Goal: Task Accomplishment & Management: Use online tool/utility

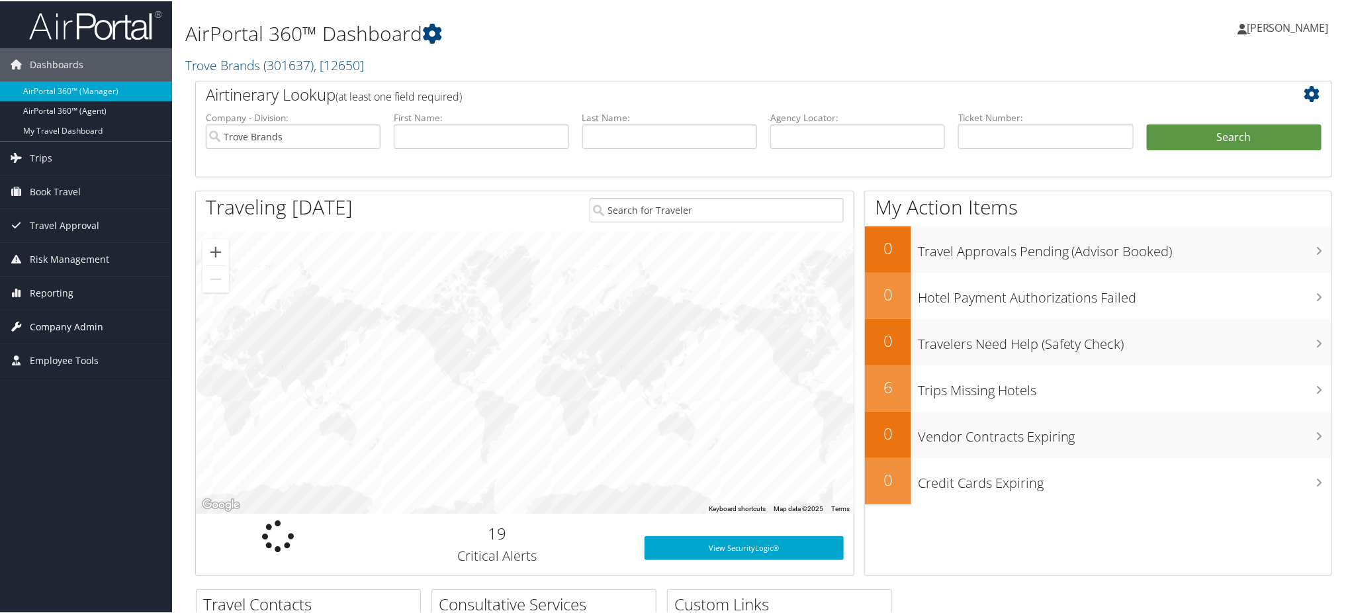
click at [77, 325] on span "Company Admin" at bounding box center [66, 325] width 73 height 33
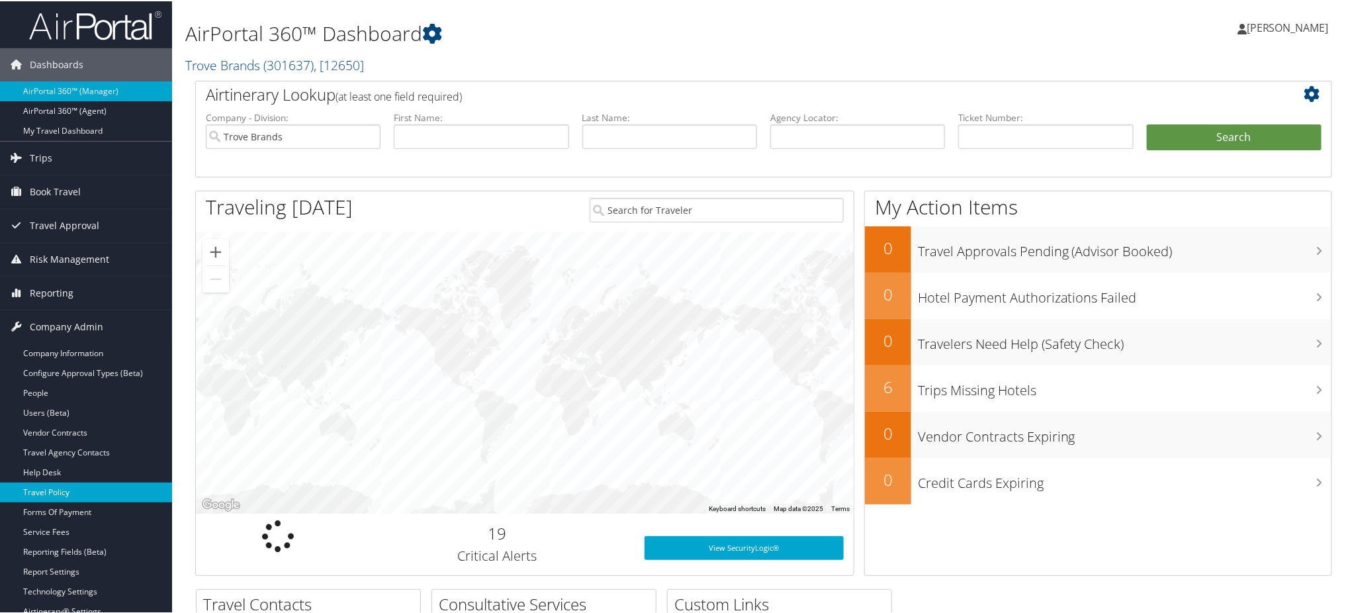
click at [79, 488] on link "Travel Policy" at bounding box center [86, 491] width 172 height 20
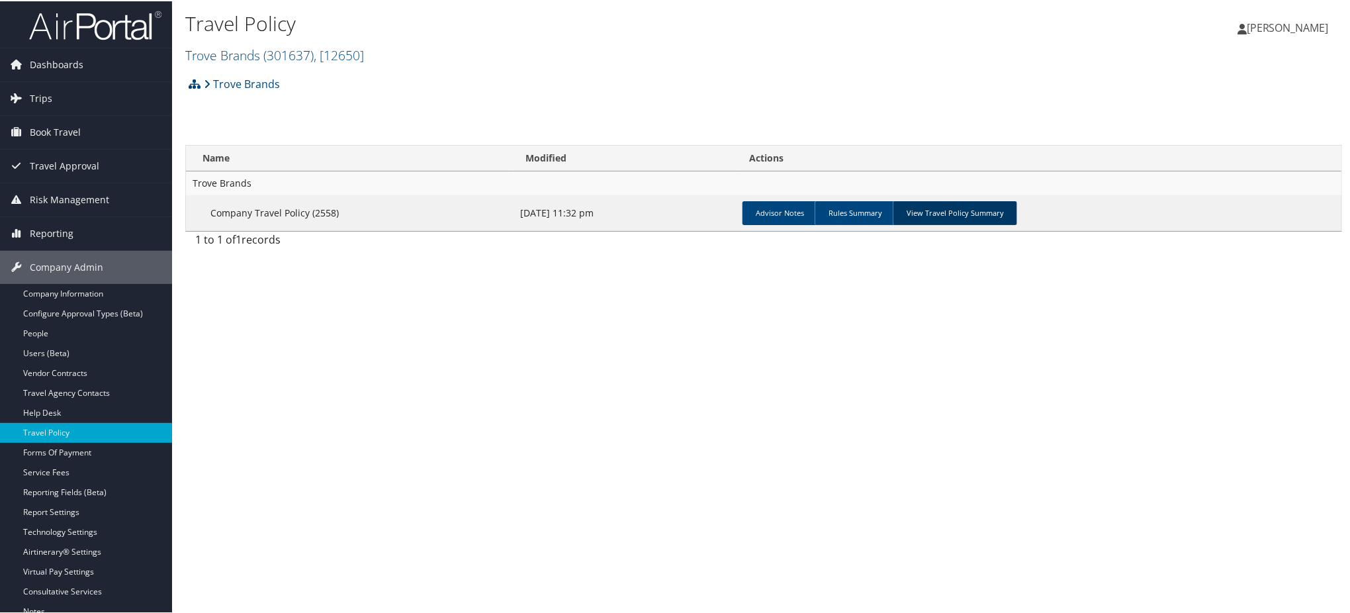
click at [964, 207] on link "View Travel Policy Summary" at bounding box center [955, 212] width 124 height 24
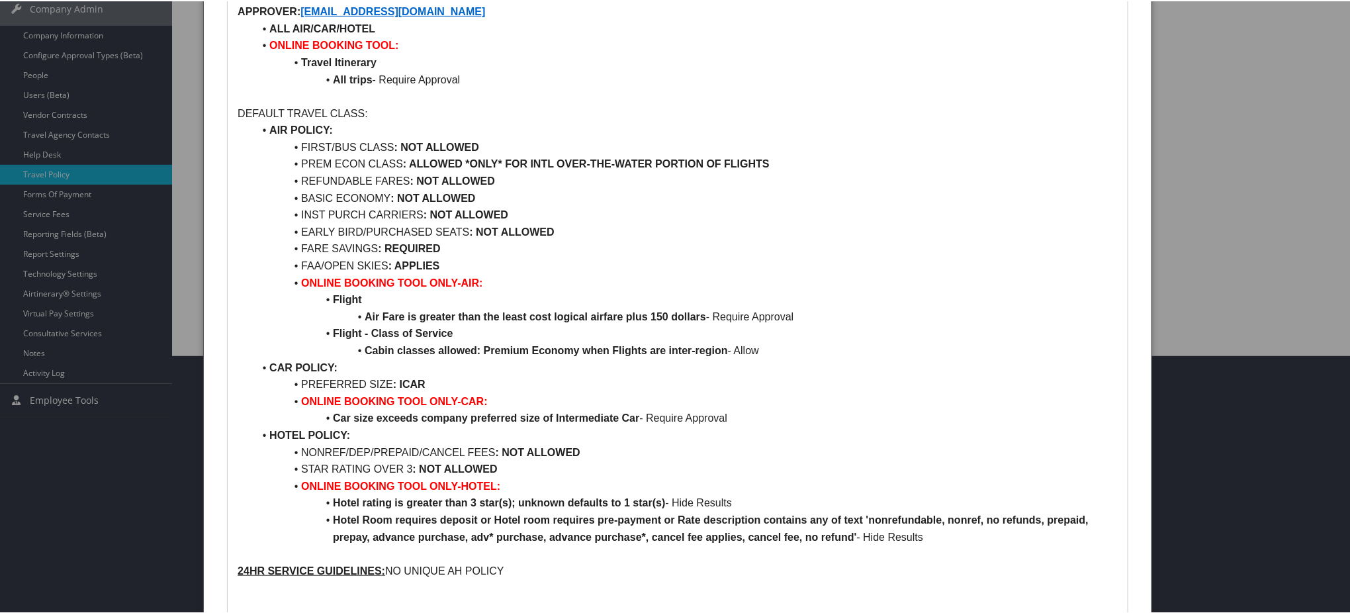
scroll to position [329, 0]
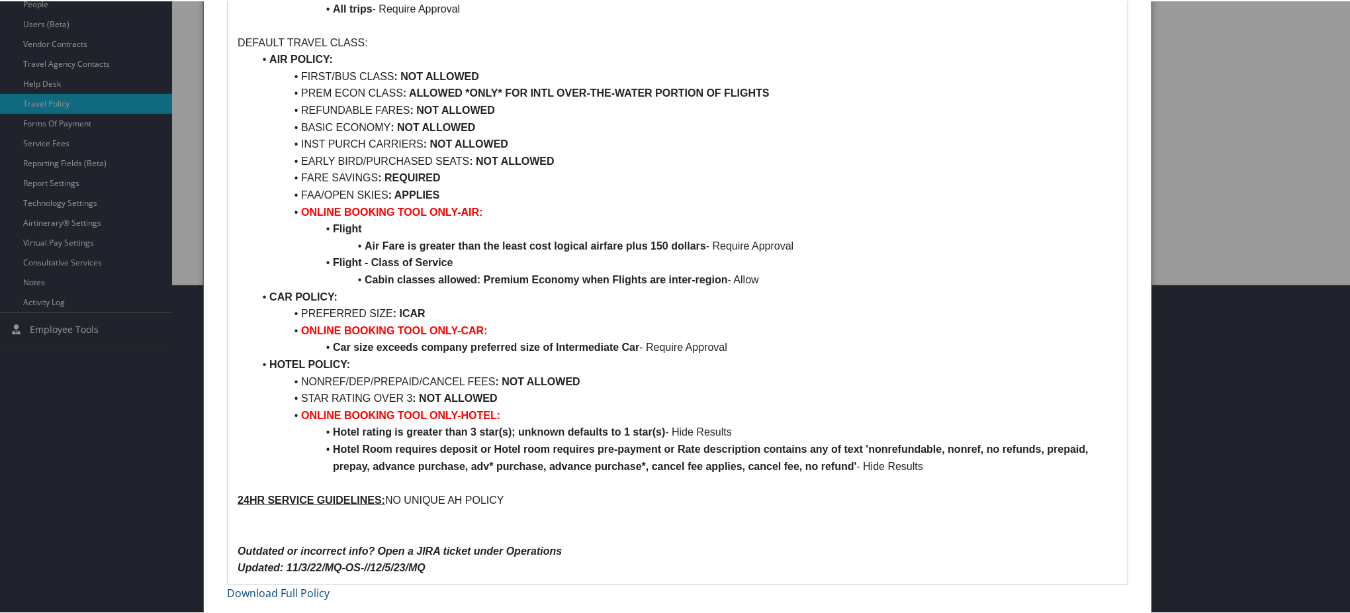
drag, startPoint x: 780, startPoint y: 92, endPoint x: 674, endPoint y: 98, distance: 106.7
click at [674, 98] on li "PREM ECON CLASS : ALLOWED *ONLY* FOR INTL OVER-THE-WATER PORTION OF FLIGHTS" at bounding box center [685, 91] width 864 height 17
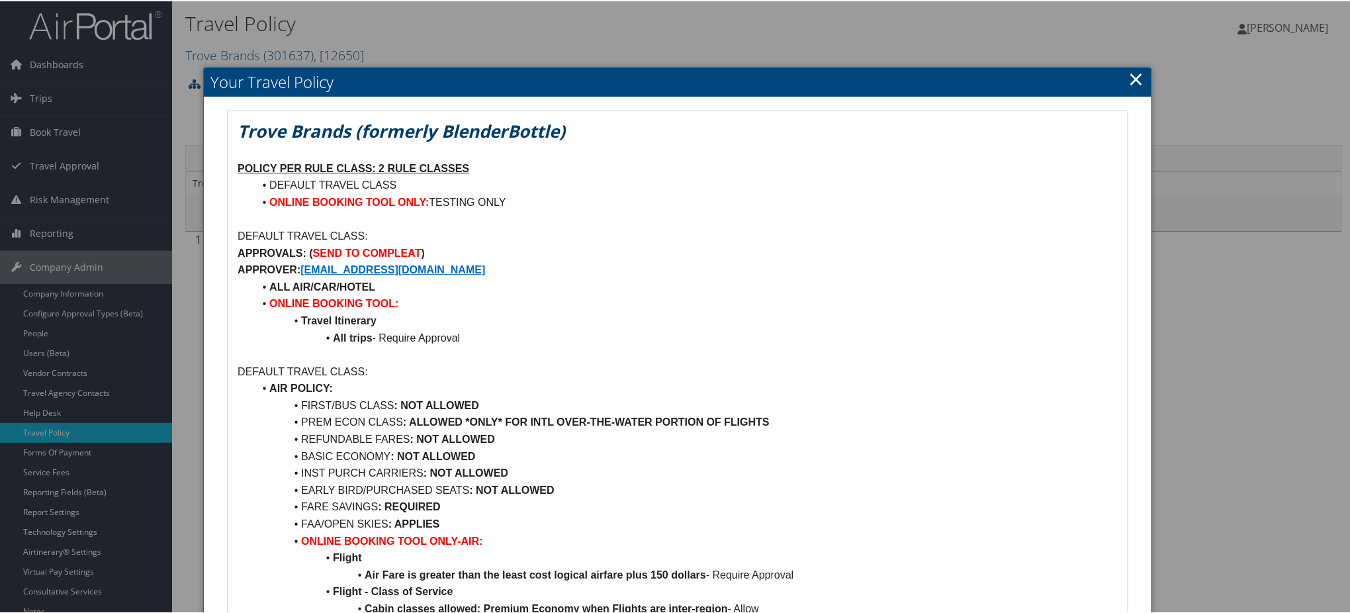
click at [1137, 73] on link "×" at bounding box center [1136, 77] width 15 height 26
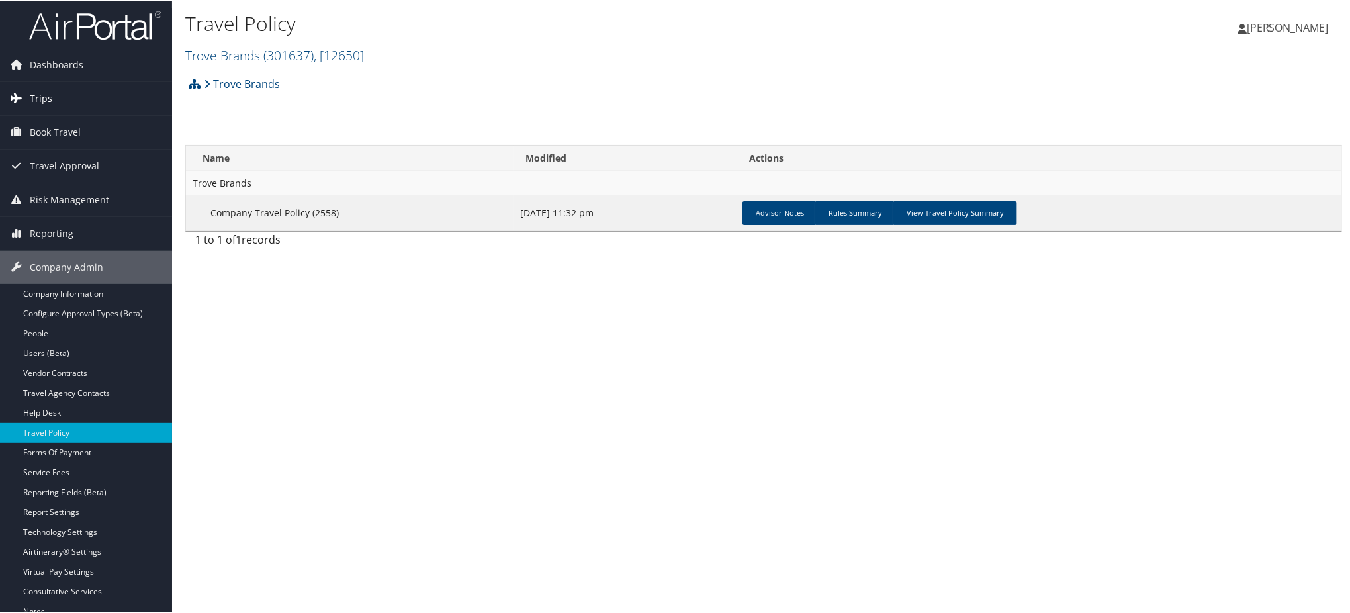
click at [34, 99] on span "Trips" at bounding box center [41, 97] width 23 height 33
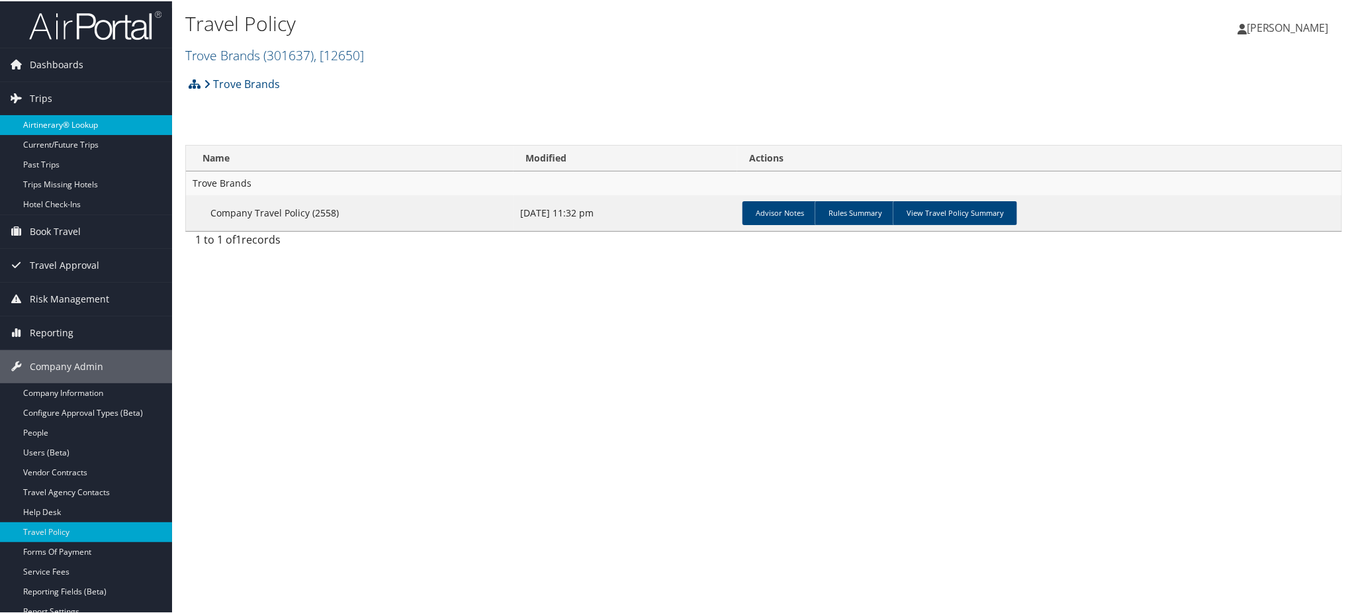
click at [60, 116] on link "Airtinerary® Lookup" at bounding box center [86, 124] width 172 height 20
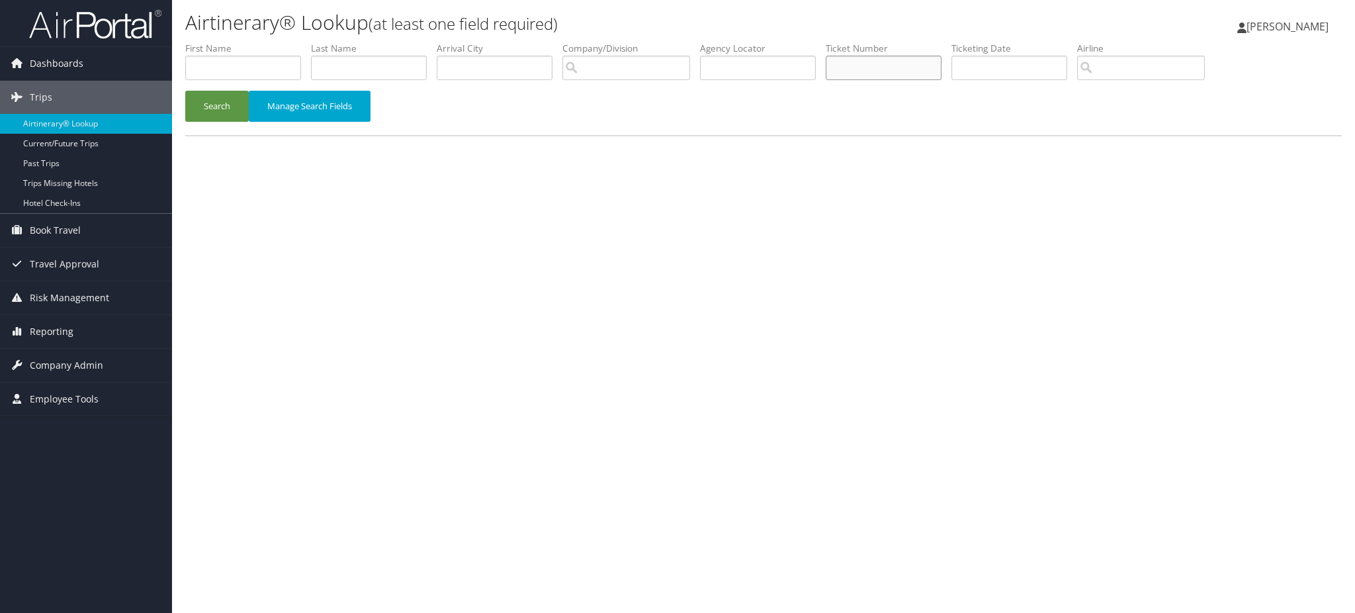
click at [872, 69] on input "text" at bounding box center [884, 68] width 116 height 24
click at [738, 64] on input "text" at bounding box center [758, 68] width 116 height 24
paste input "DK4D7X"
type input "DK4D7X"
click at [206, 103] on button "Search" at bounding box center [217, 106] width 64 height 31
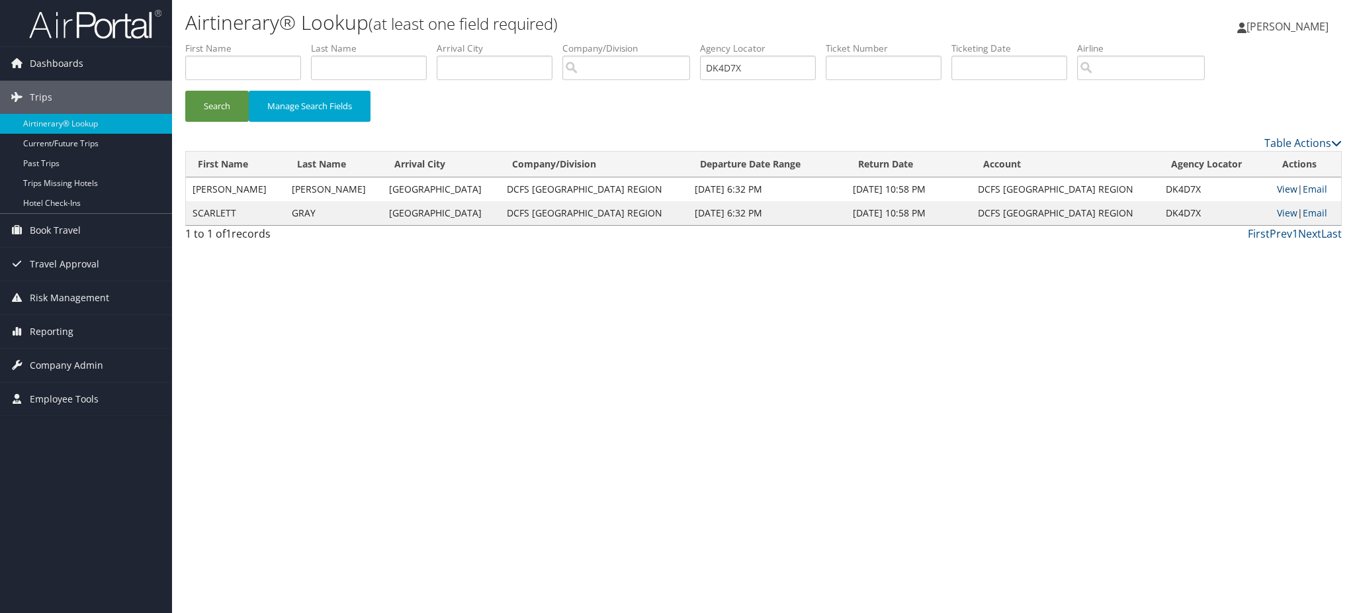
click at [1277, 187] on link "View" at bounding box center [1287, 189] width 21 height 13
click at [1277, 209] on link "View" at bounding box center [1287, 212] width 21 height 13
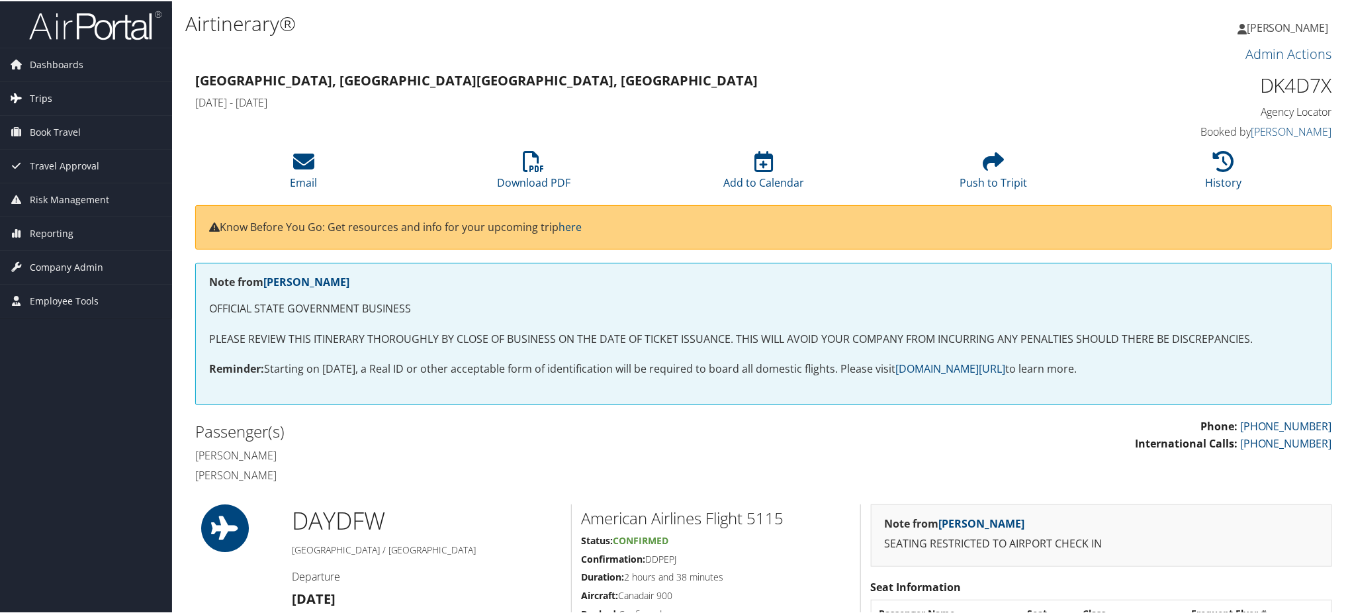
click at [40, 95] on span "Trips" at bounding box center [41, 97] width 23 height 33
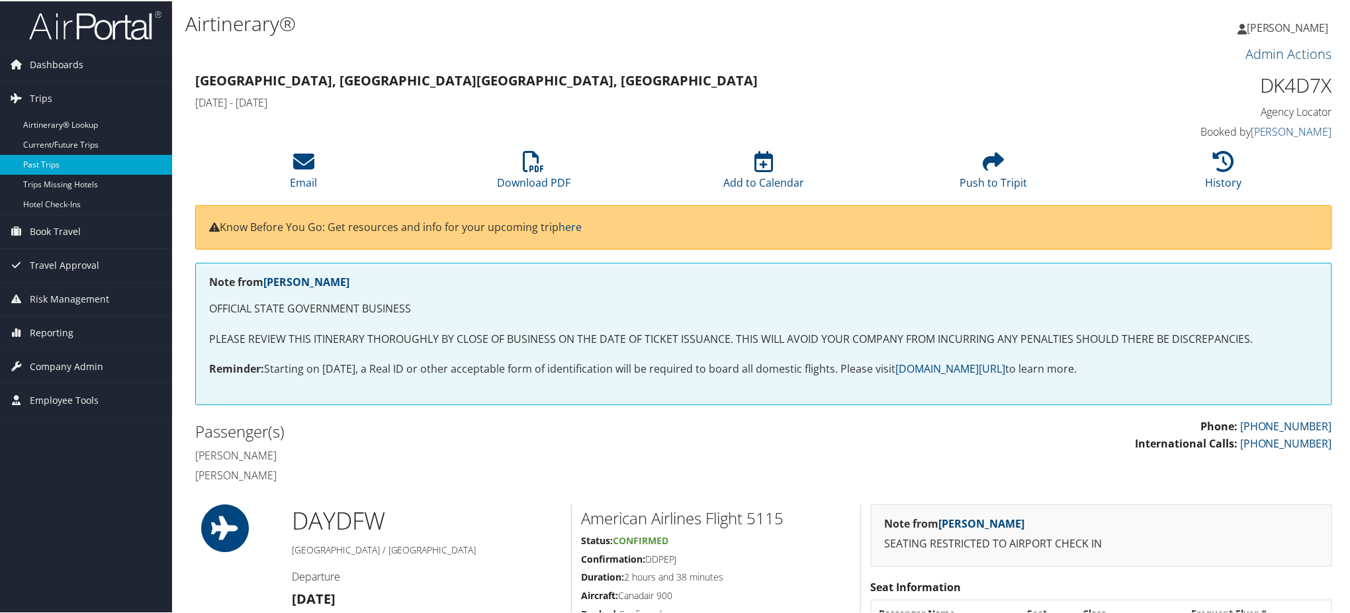
click at [58, 158] on link "Past Trips" at bounding box center [86, 164] width 172 height 20
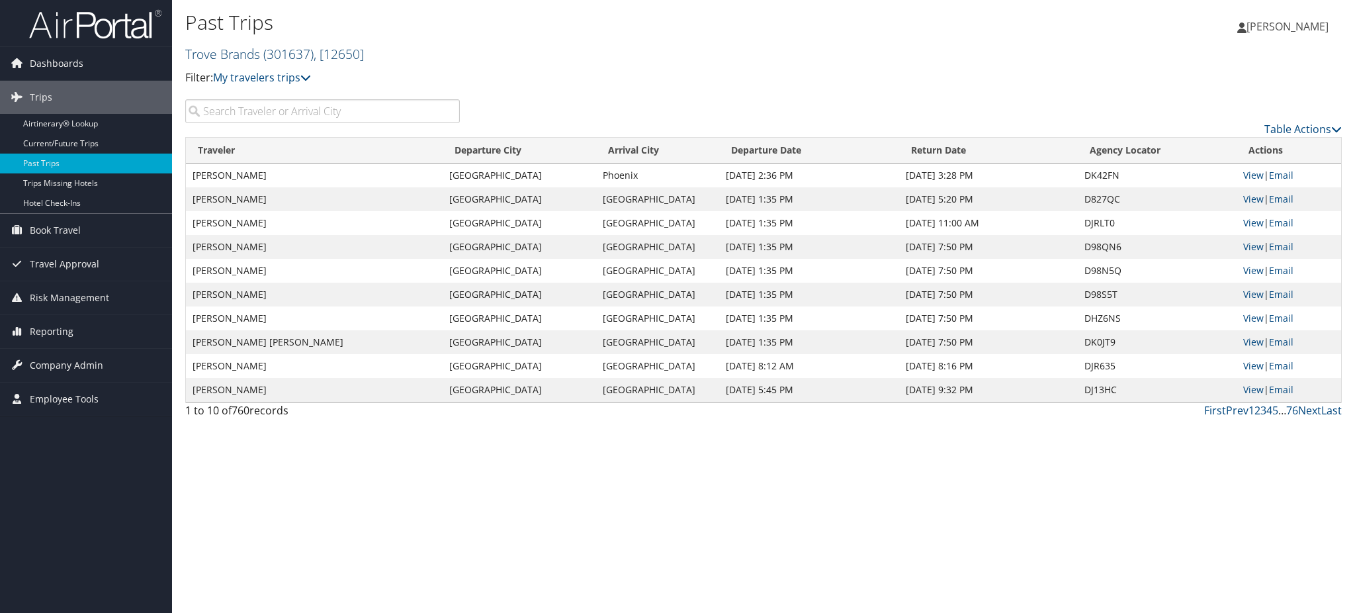
click at [251, 56] on link "Trove Brands ( 301637 ) , [ 12650 ]" at bounding box center [274, 54] width 179 height 18
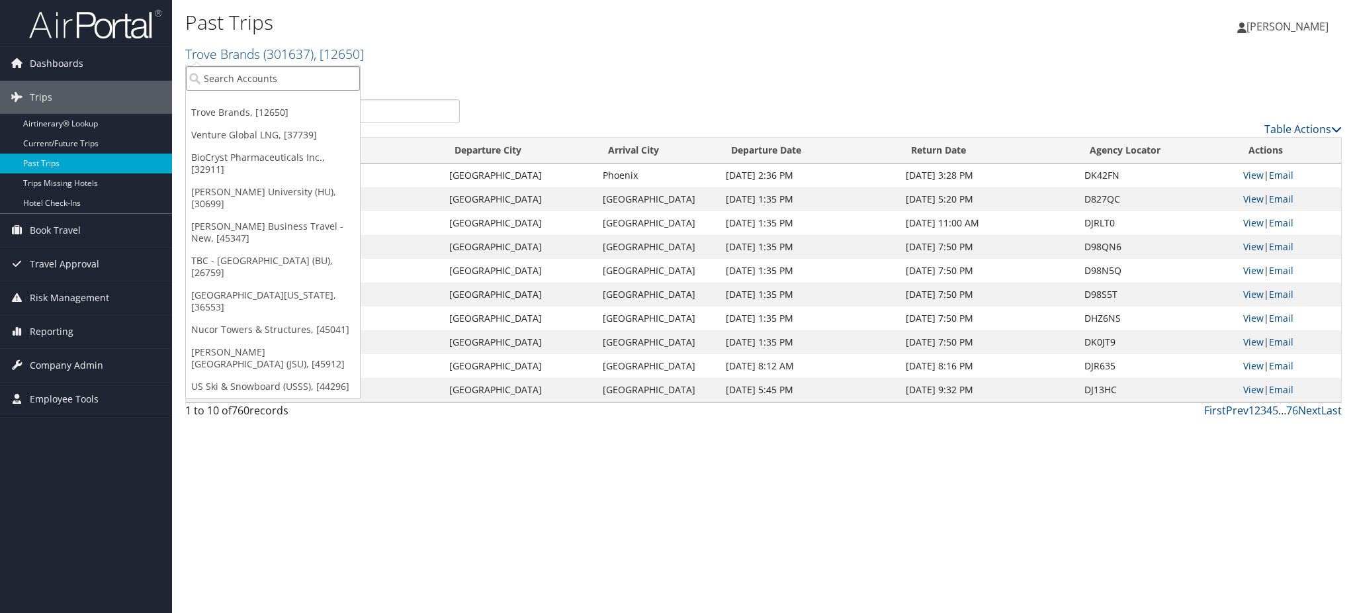
click at [244, 81] on input "search" at bounding box center [273, 78] width 174 height 24
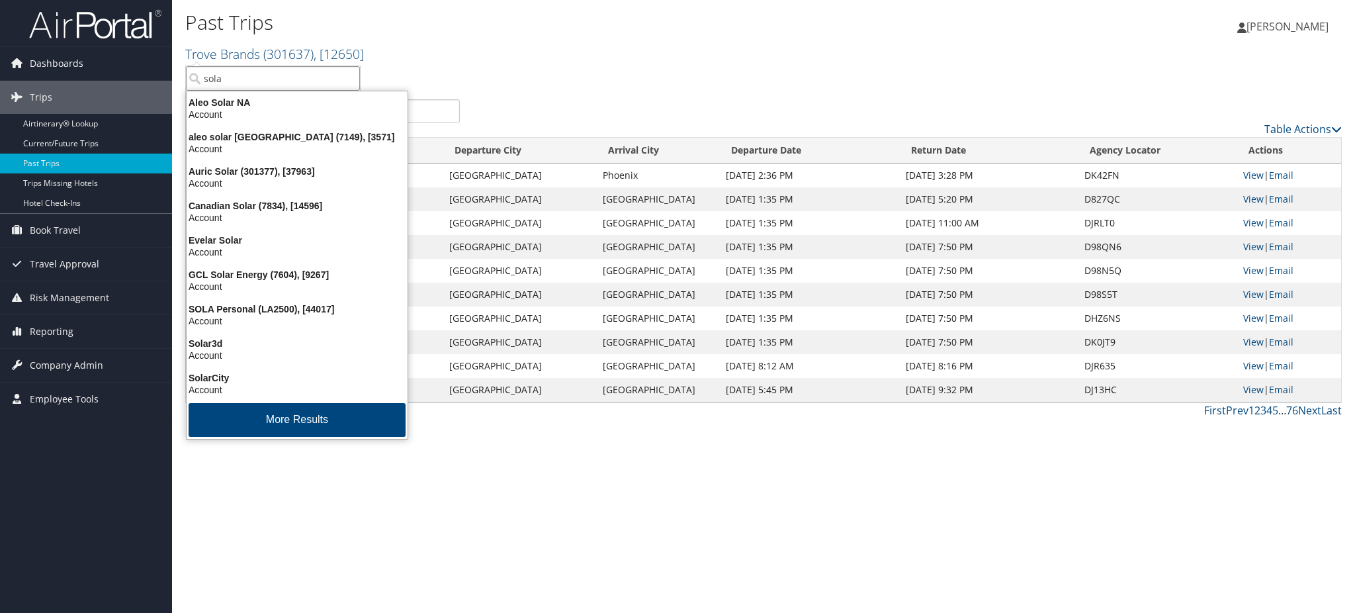
drag, startPoint x: 242, startPoint y: 79, endPoint x: 179, endPoint y: 91, distance: 64.0
click at [179, 91] on div "Past Trips Trove Brands ( 301637 ) , [ 12650 ] Trove Brands Venture Global LNG …" at bounding box center [763, 49] width 1183 height 99
type input "sola"
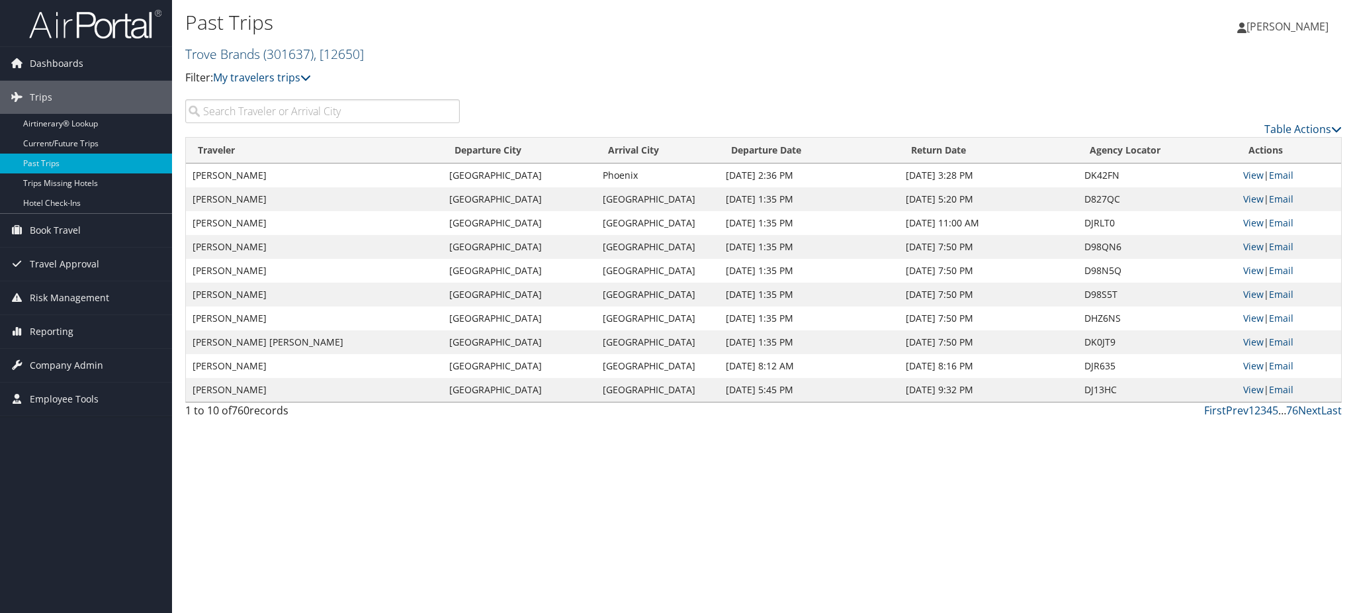
click at [279, 54] on span "( 301637 )" at bounding box center [288, 54] width 50 height 18
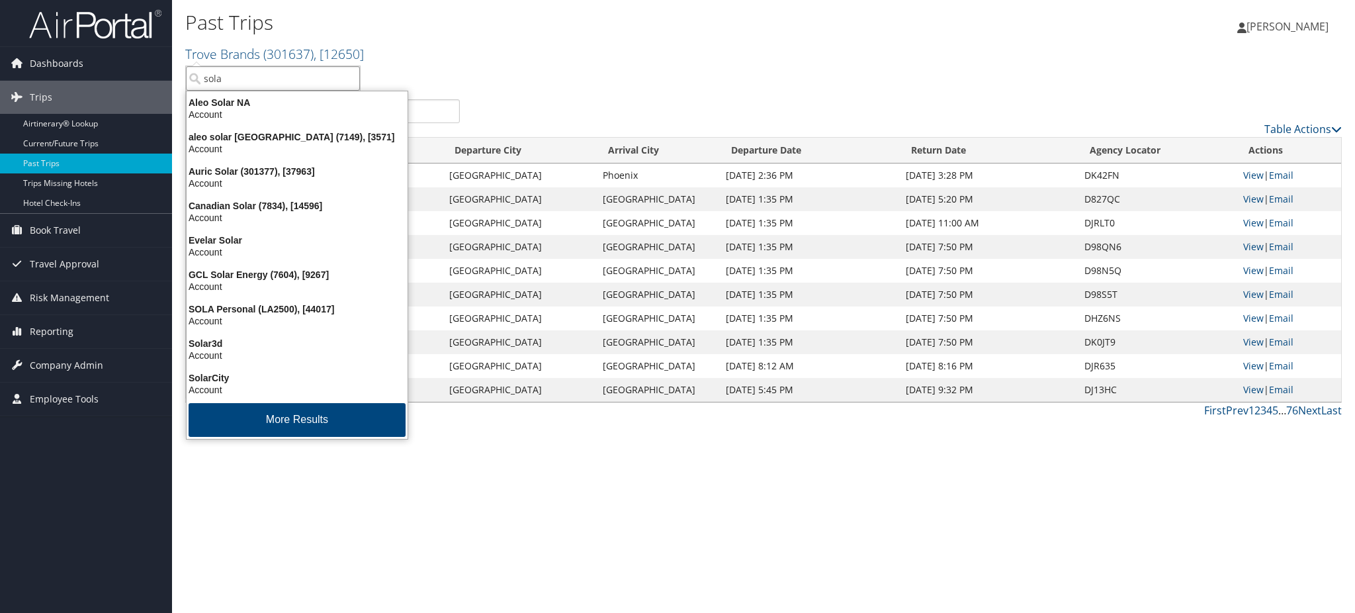
drag, startPoint x: 228, startPoint y: 79, endPoint x: 197, endPoint y: 79, distance: 31.8
click at [197, 79] on input "sola" at bounding box center [273, 78] width 174 height 24
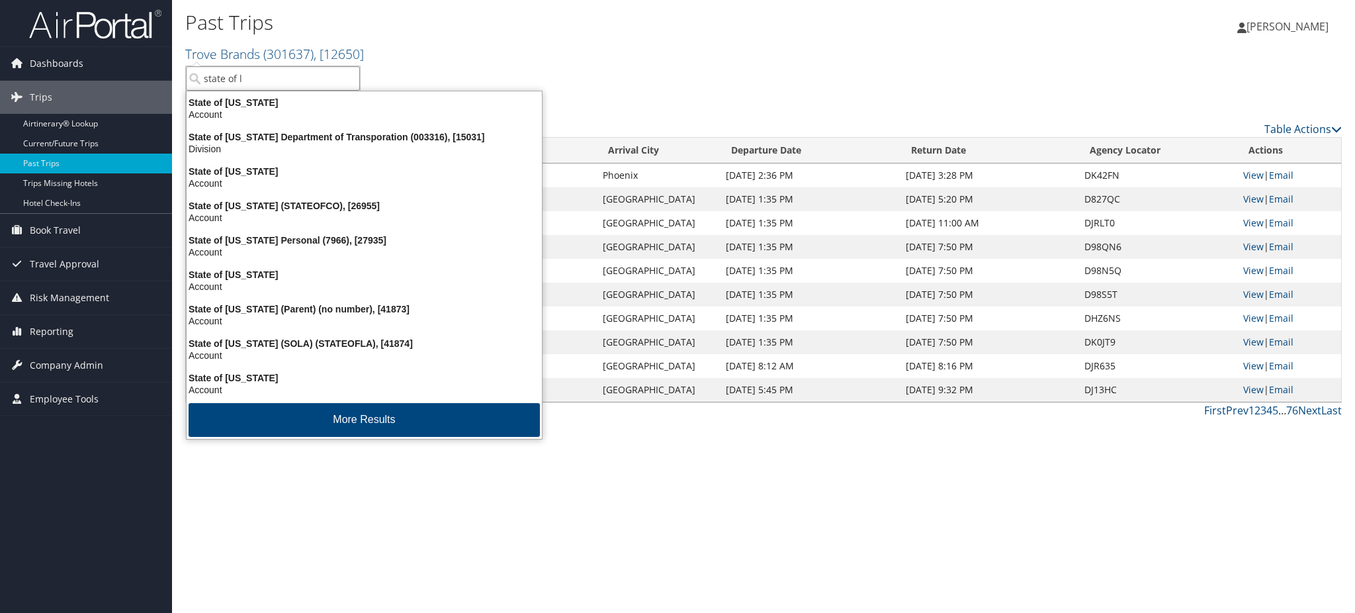
type input "state of lo"
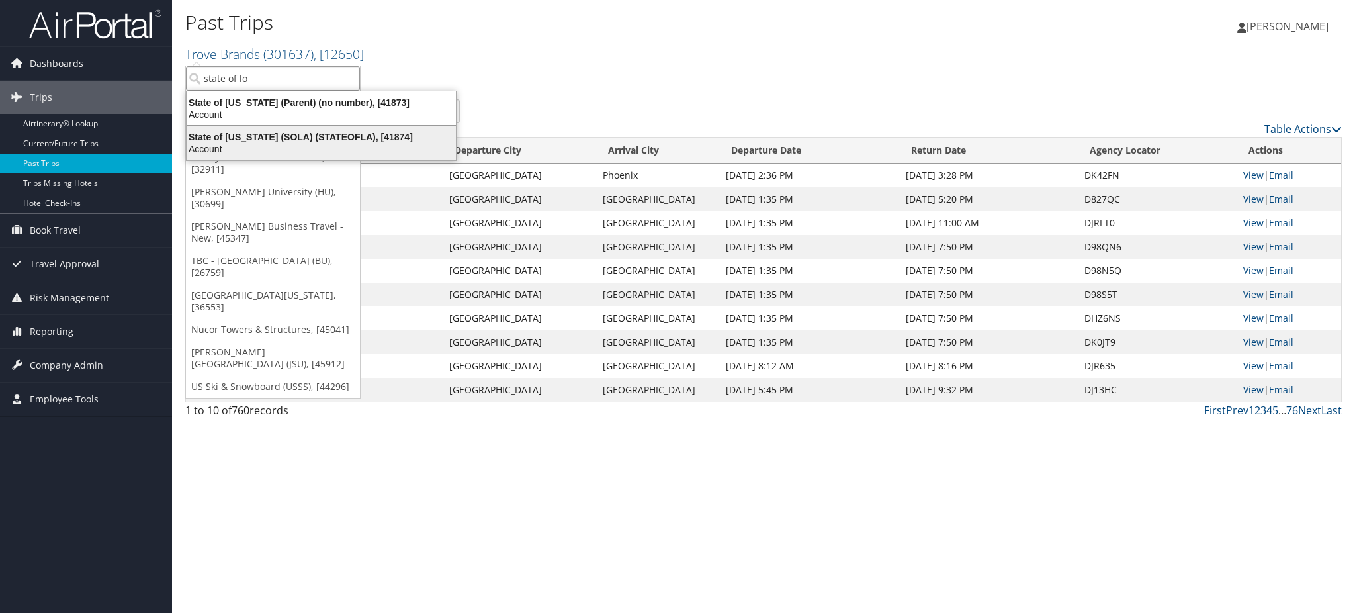
click at [291, 145] on div "Account" at bounding box center [321, 149] width 285 height 12
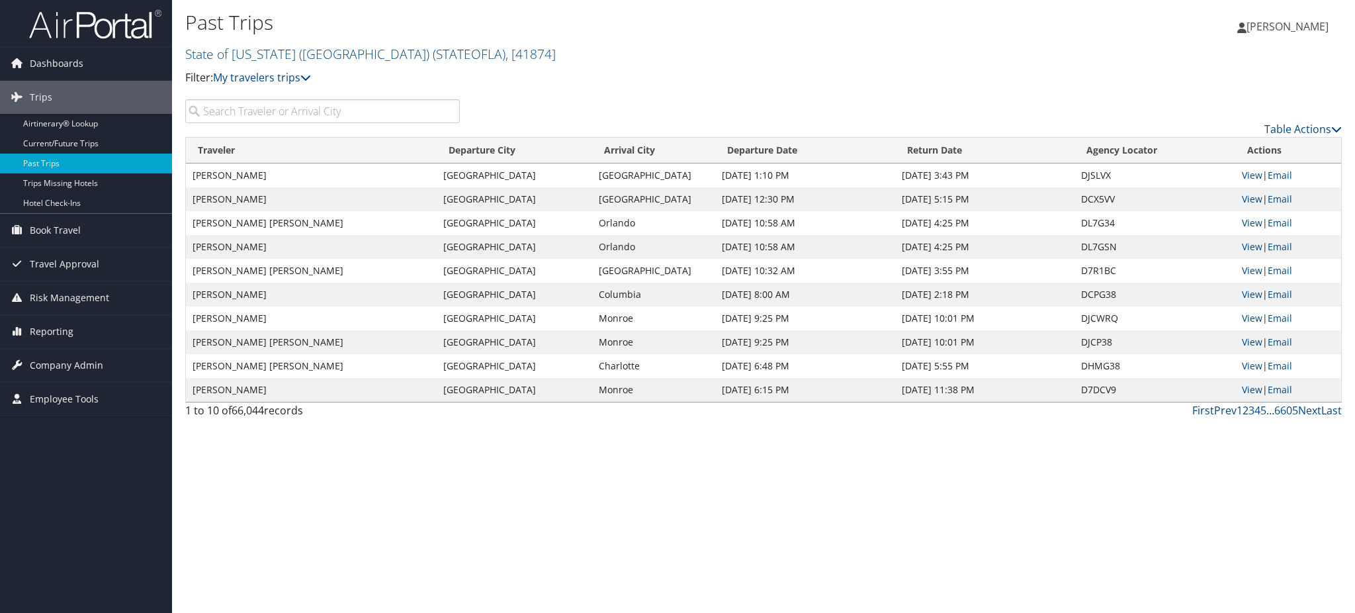
click at [341, 113] on input "search" at bounding box center [322, 111] width 275 height 24
click at [310, 74] on icon at bounding box center [305, 77] width 11 height 11
click at [210, 111] on input "search" at bounding box center [322, 111] width 275 height 24
click at [290, 106] on input "search" at bounding box center [322, 111] width 275 height 24
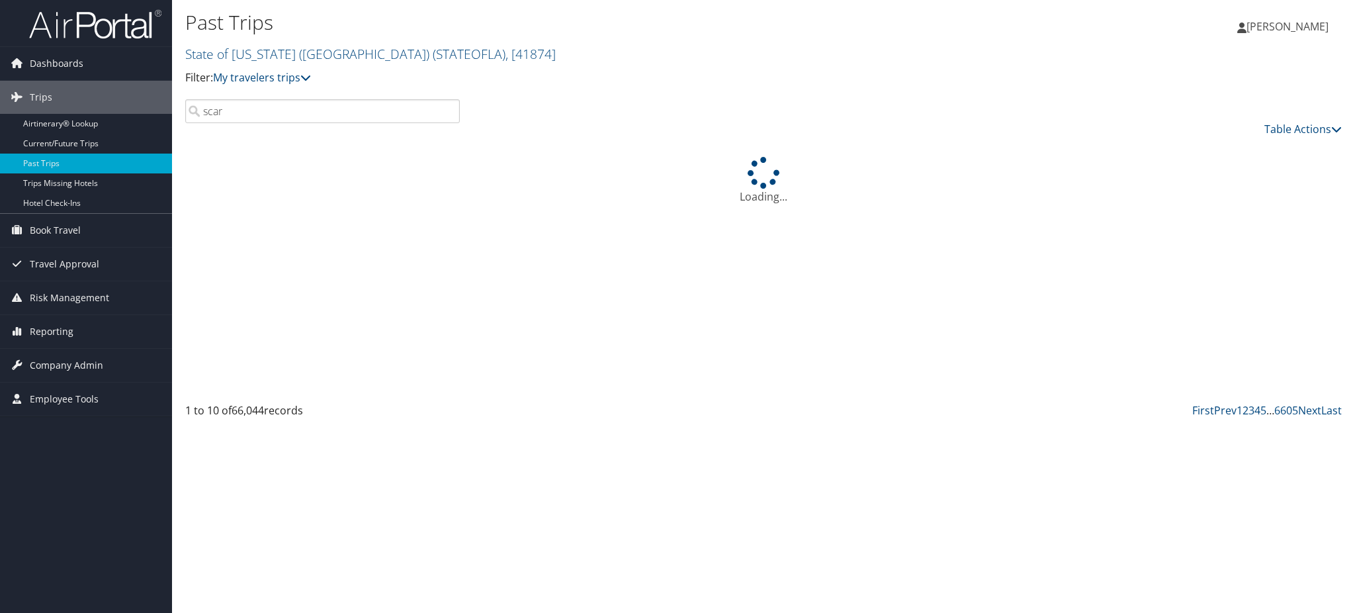
type input "scar"
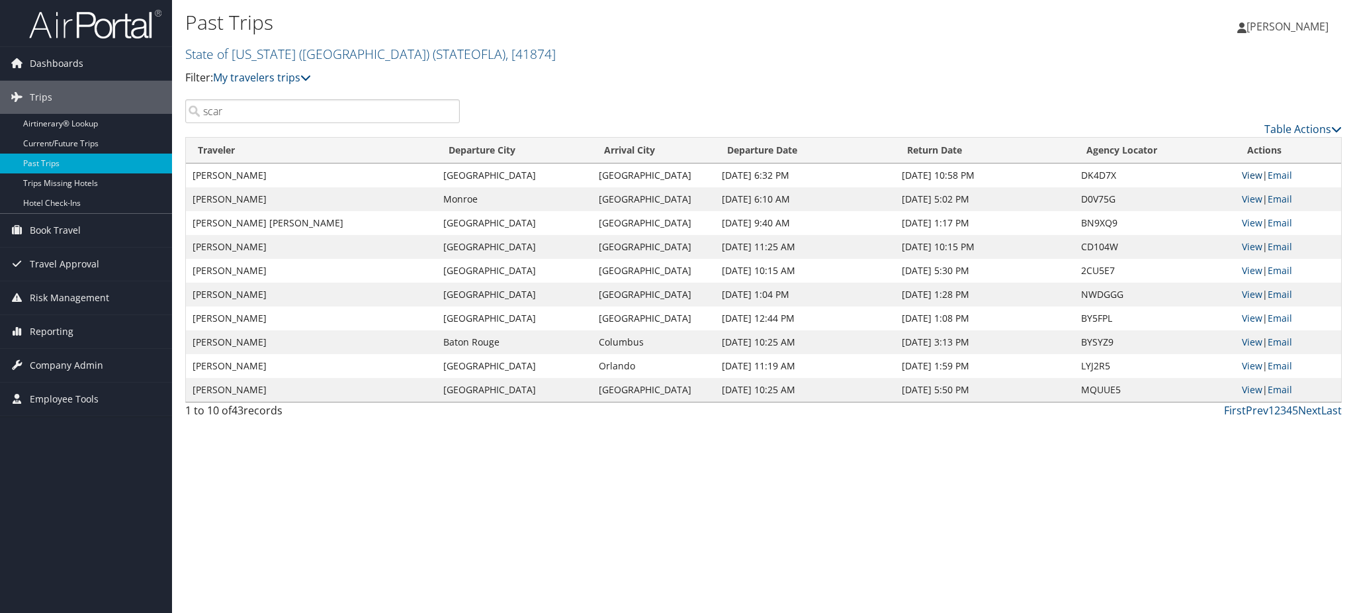
click at [1250, 176] on link "View" at bounding box center [1252, 175] width 21 height 13
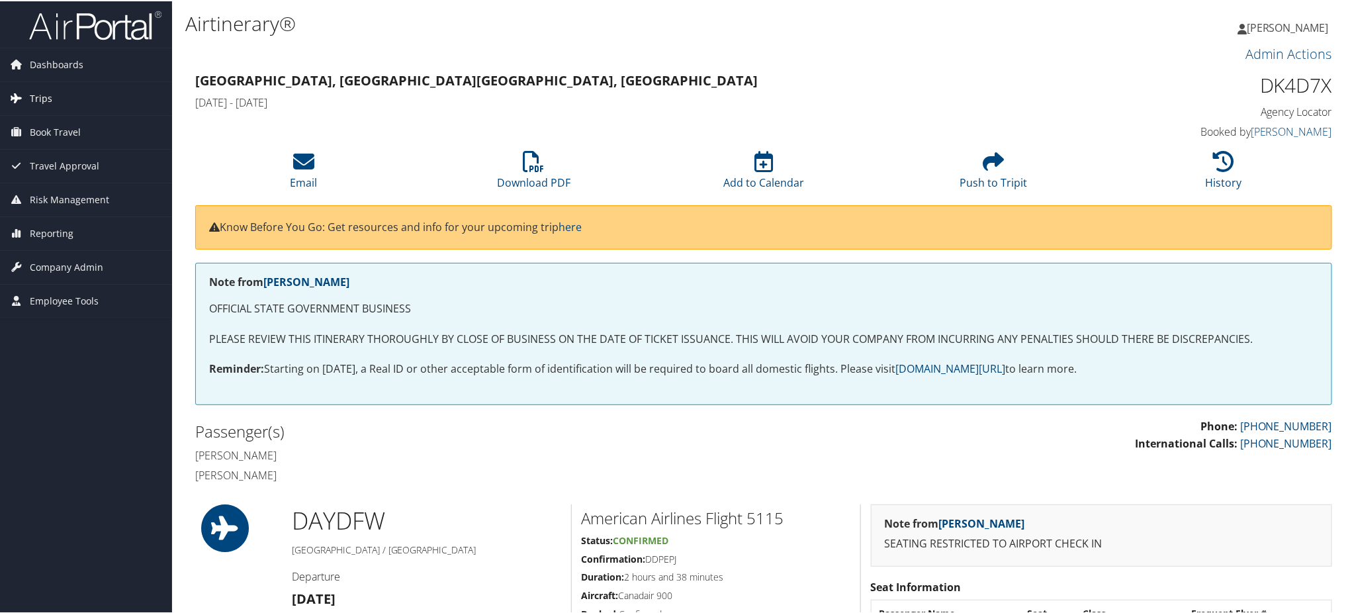
click at [41, 91] on span "Trips" at bounding box center [41, 97] width 23 height 33
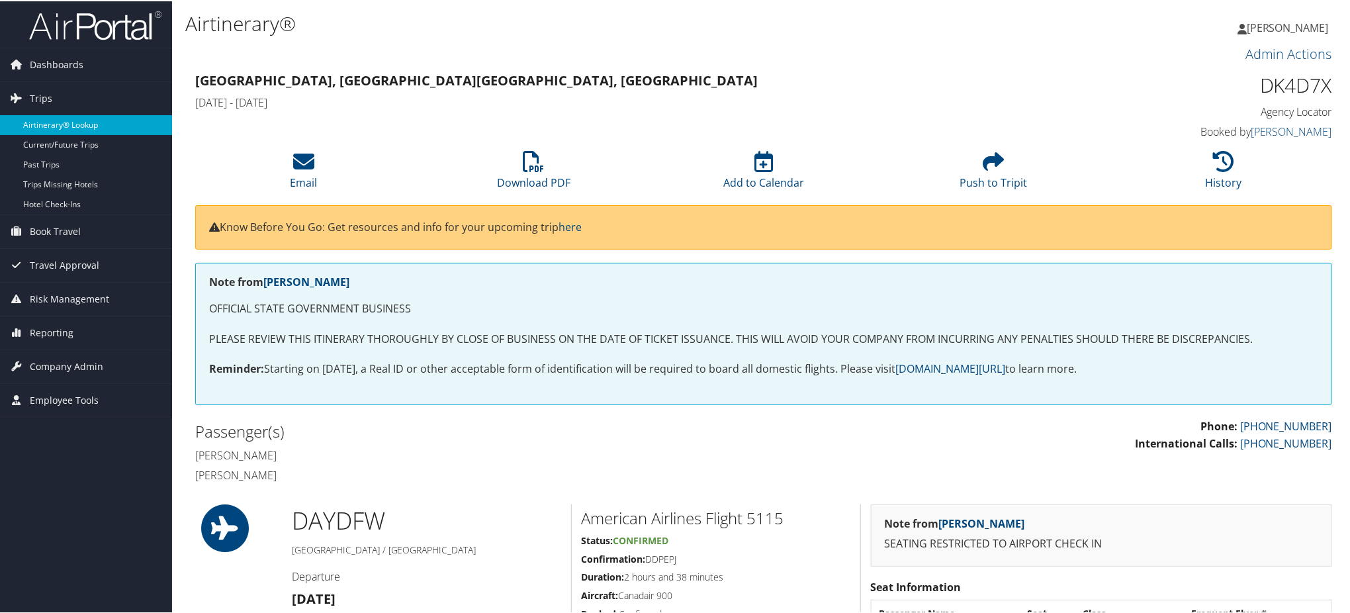
click at [69, 119] on link "Airtinerary® Lookup" at bounding box center [86, 124] width 172 height 20
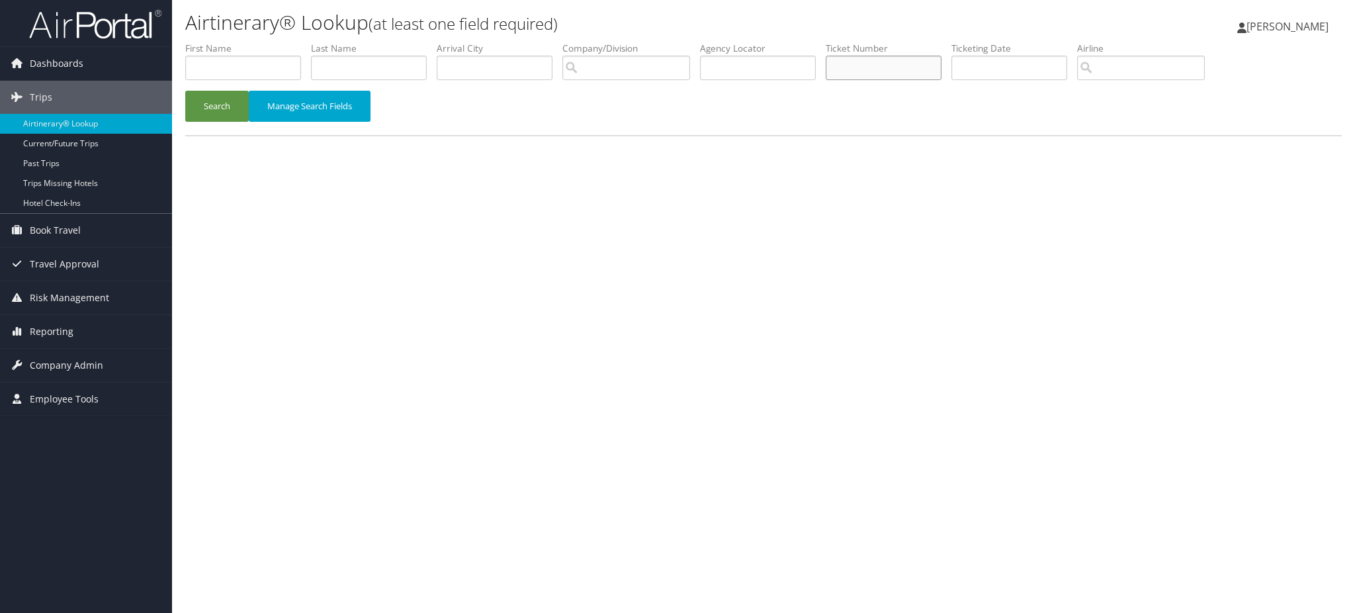
click at [902, 68] on input "text" at bounding box center [884, 68] width 116 height 24
paste input "0067311616337"
type input "0067311616337"
click at [226, 110] on button "Search" at bounding box center [217, 106] width 64 height 31
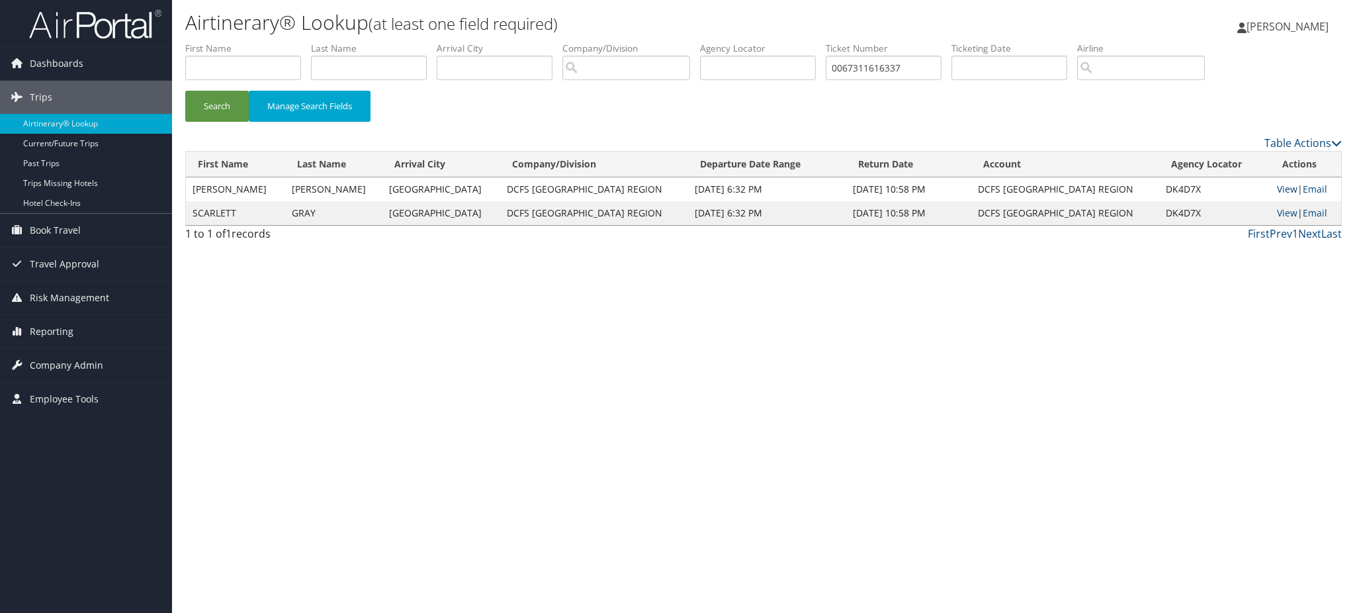
click at [1277, 189] on link "View" at bounding box center [1287, 189] width 21 height 13
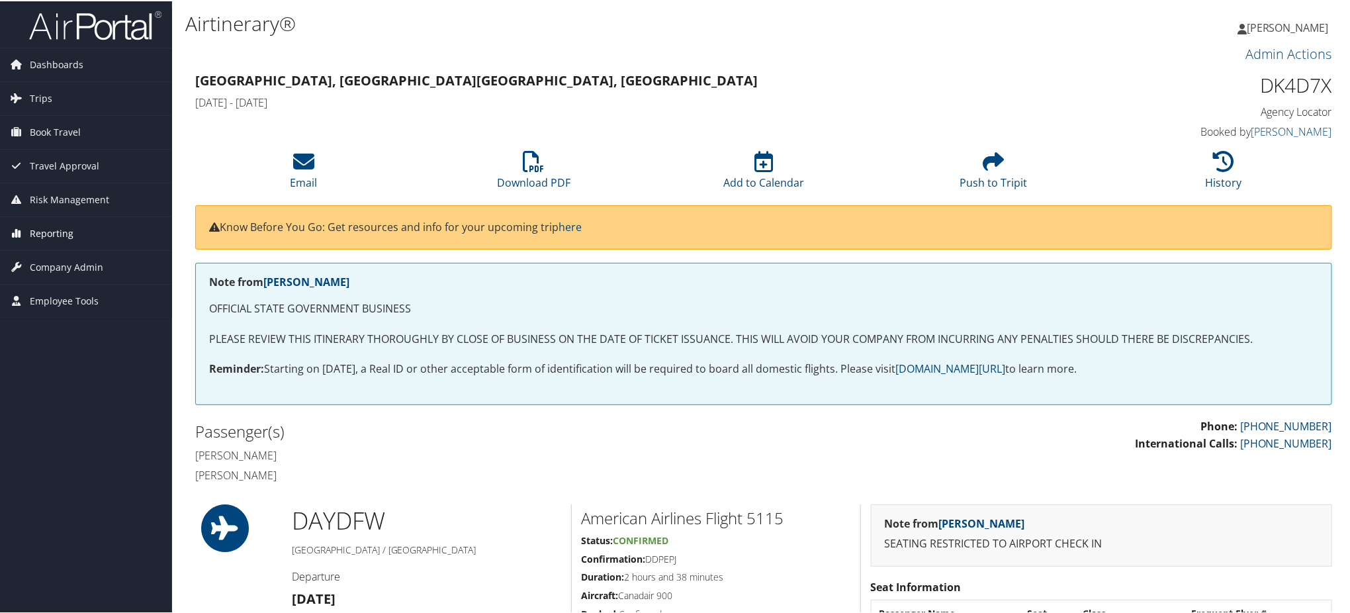
click at [50, 230] on span "Reporting" at bounding box center [52, 232] width 44 height 33
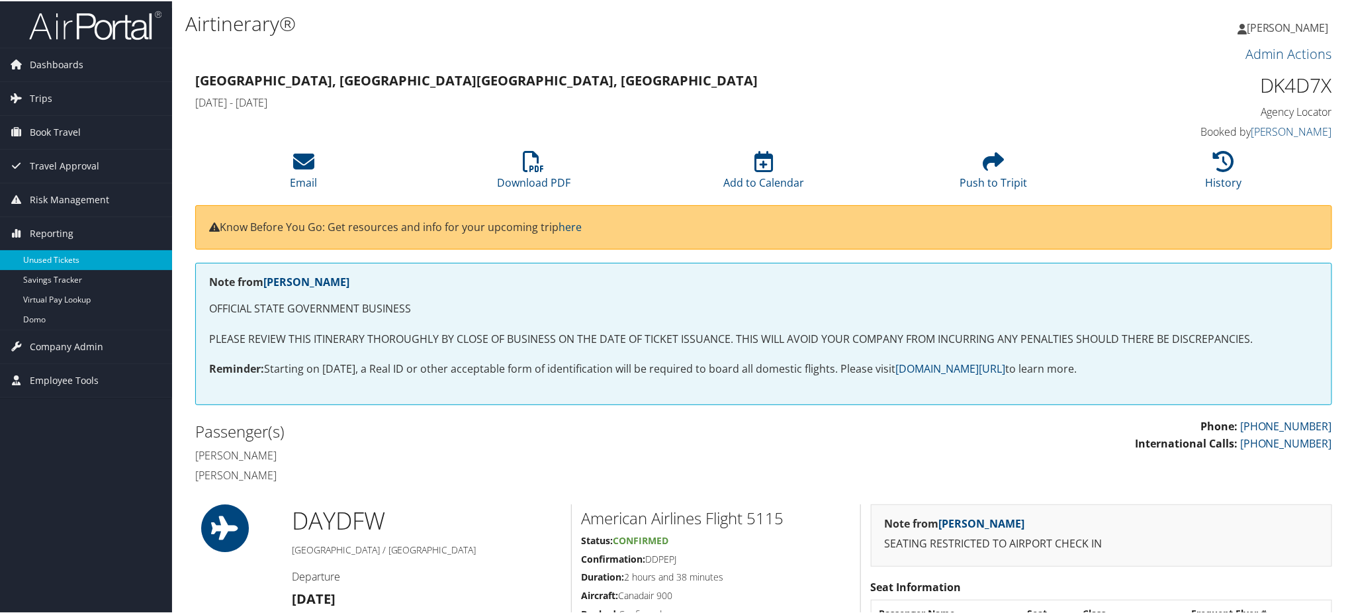
click at [58, 259] on link "Unused Tickets" at bounding box center [86, 259] width 172 height 20
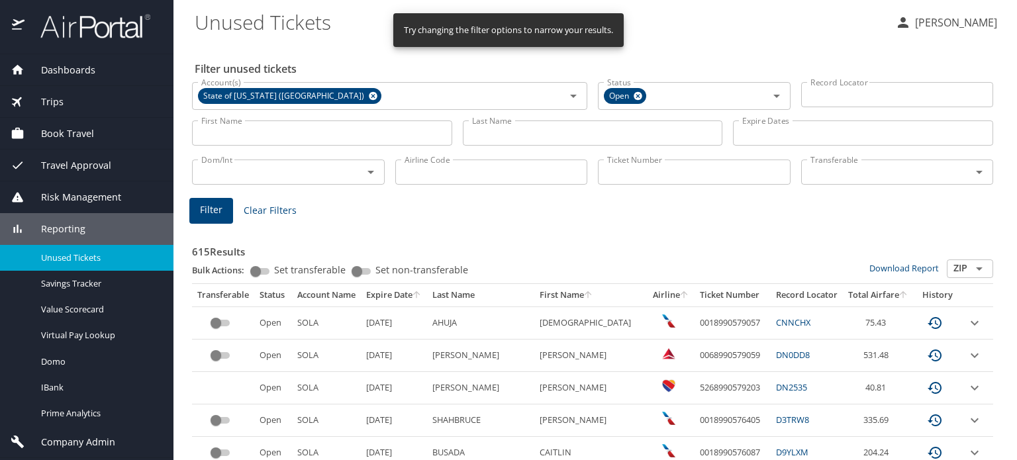
click at [624, 173] on input "Ticket Number" at bounding box center [694, 172] width 193 height 25
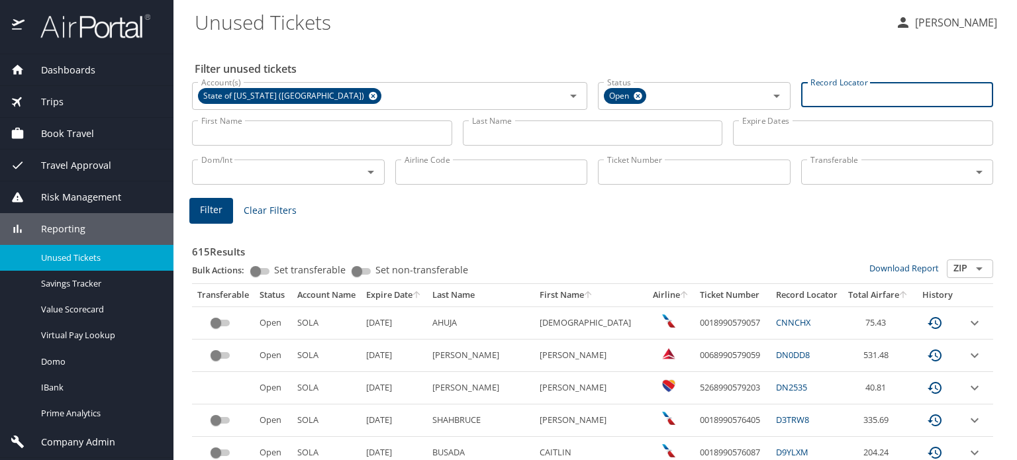
click at [801, 96] on input "Record Locator" at bounding box center [897, 94] width 193 height 25
paste input "0067311616336"
type input "0067311616336"
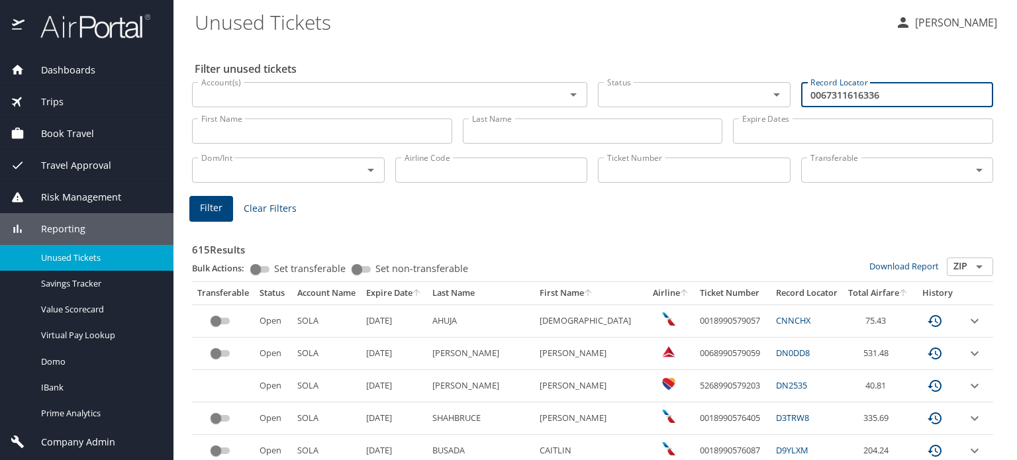
drag, startPoint x: 854, startPoint y: 100, endPoint x: 736, endPoint y: 100, distance: 117.8
click at [736, 100] on div "Account(s) Account(s) Status Status Record Locator 0067311616336 Record Locator" at bounding box center [592, 93] width 811 height 44
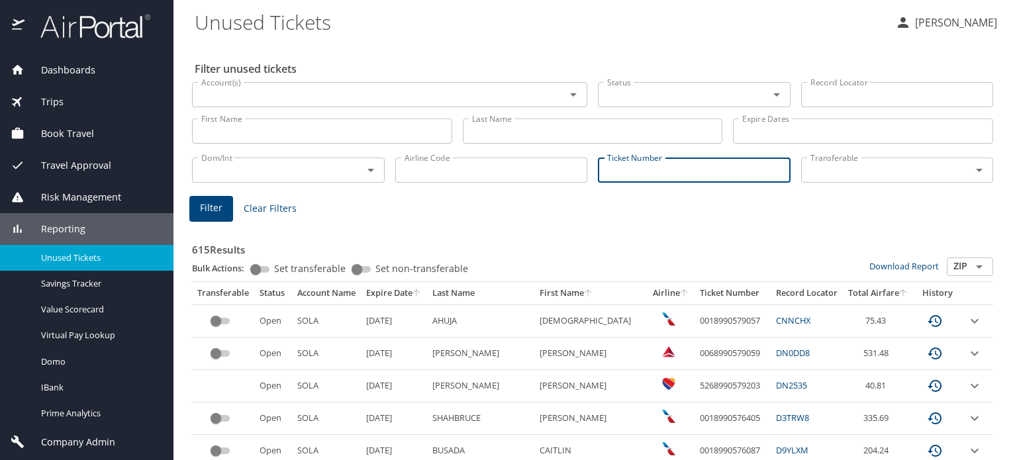
click at [653, 168] on input "Ticket Number" at bounding box center [694, 170] width 193 height 25
paste input "0067311616336"
type input "0067311616336"
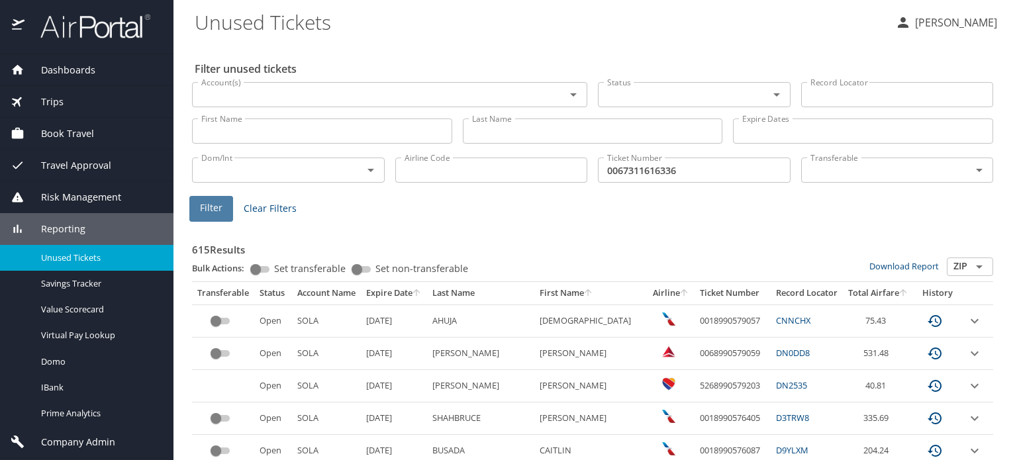
click at [209, 211] on span "Filter" at bounding box center [211, 208] width 23 height 17
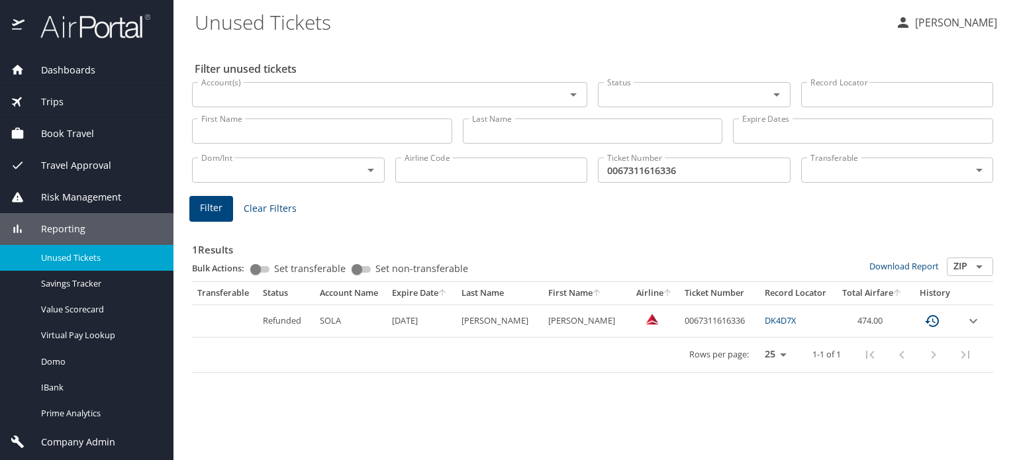
click at [973, 322] on icon "expand row" at bounding box center [973, 320] width 8 height 5
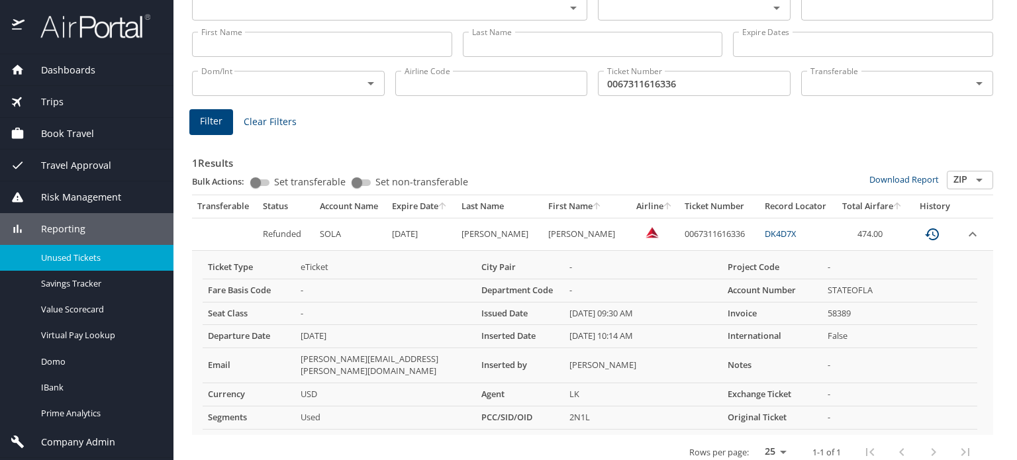
scroll to position [88, 0]
click at [971, 181] on icon "Open" at bounding box center [979, 179] width 16 height 16
type input "CSV"
click at [898, 177] on link "Download Report" at bounding box center [903, 178] width 69 height 12
click at [678, 81] on input "0067311616336" at bounding box center [694, 81] width 193 height 25
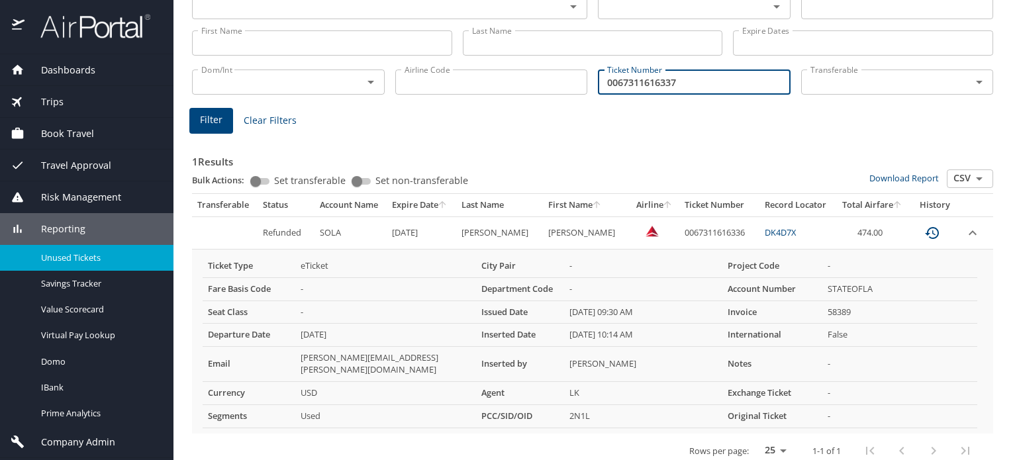
type input "0067311616337"
click at [201, 123] on span "Filter" at bounding box center [211, 120] width 23 height 17
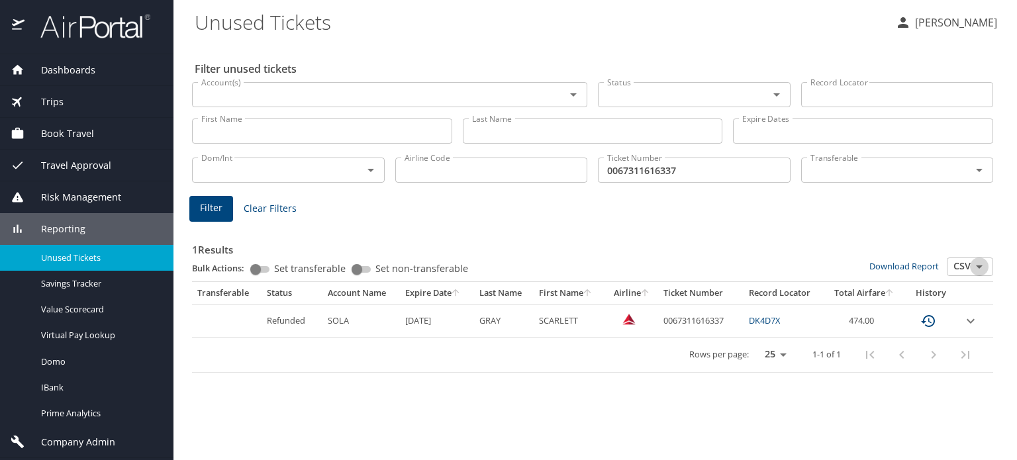
click at [982, 268] on icon "Open" at bounding box center [979, 267] width 16 height 16
click at [961, 283] on li "CSV" at bounding box center [969, 288] width 46 height 18
click at [916, 264] on link "Download Report" at bounding box center [903, 266] width 69 height 12
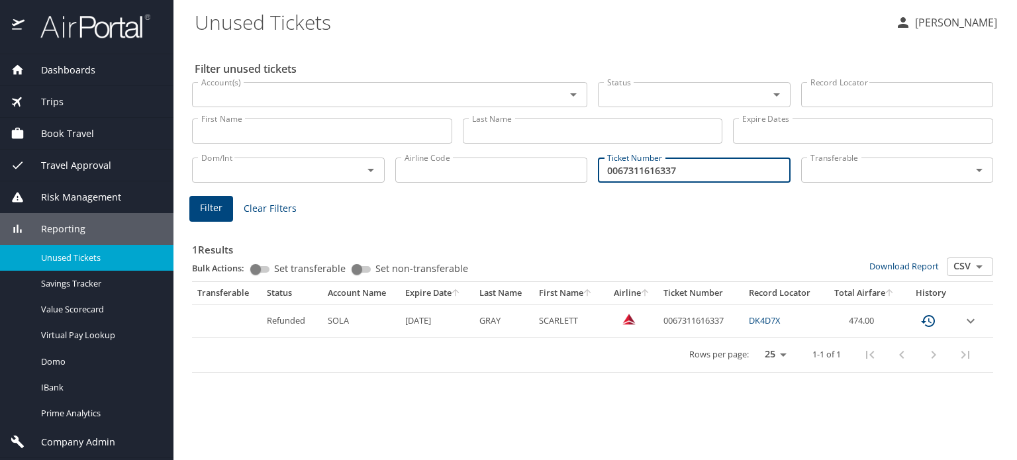
drag, startPoint x: 686, startPoint y: 171, endPoint x: 584, endPoint y: 191, distance: 103.7
click at [584, 191] on div "Filter unused tickets Account(s) Account(s) Status Status Record Locator Record…" at bounding box center [595, 251] width 801 height 418
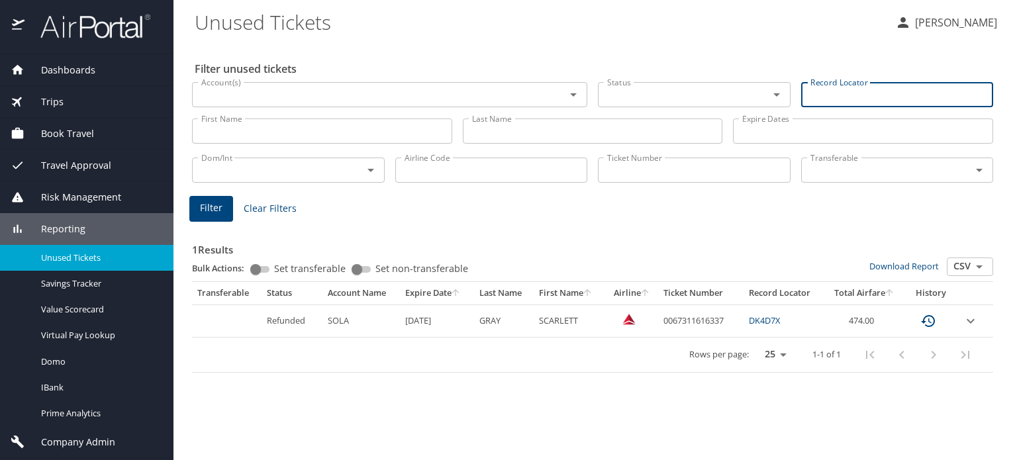
click at [840, 95] on input "Record Locator" at bounding box center [897, 94] width 193 height 25
paste input "DK4D7X"
type input "DK4D7X"
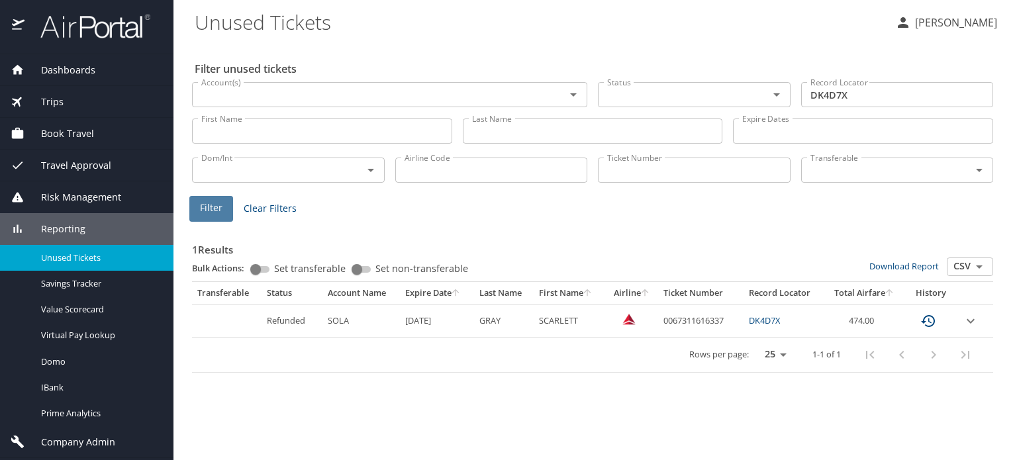
click at [217, 205] on span "Filter" at bounding box center [211, 208] width 23 height 17
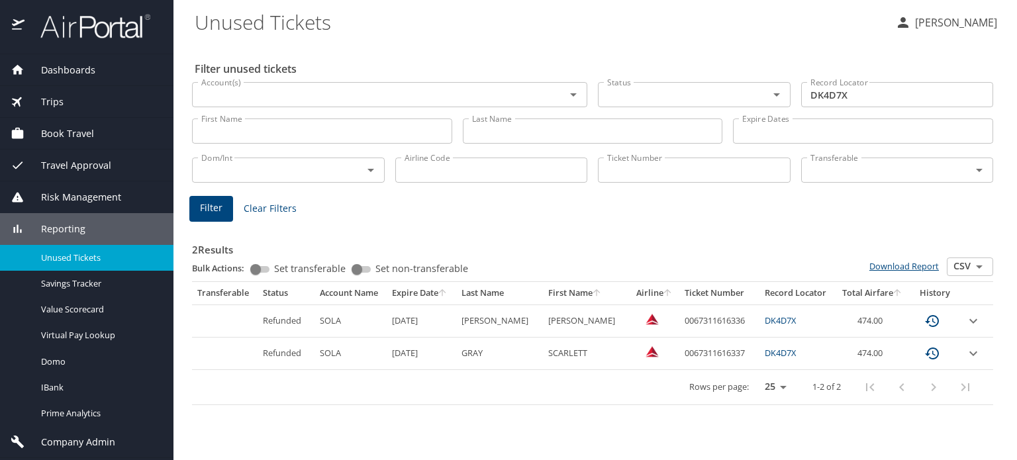
click at [917, 265] on link "Download Report" at bounding box center [903, 266] width 69 height 12
click at [932, 320] on icon "custom pagination table" at bounding box center [932, 321] width 16 height 16
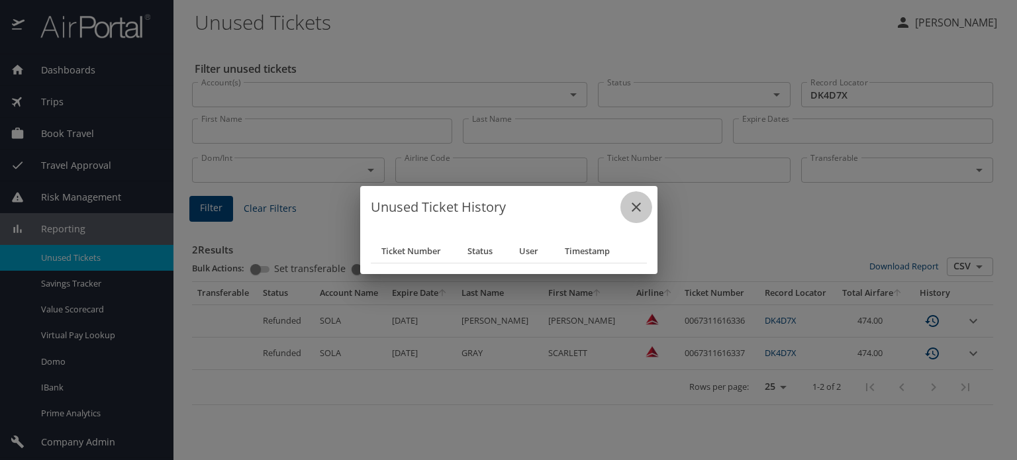
click at [635, 206] on icon "close" at bounding box center [636, 207] width 16 height 16
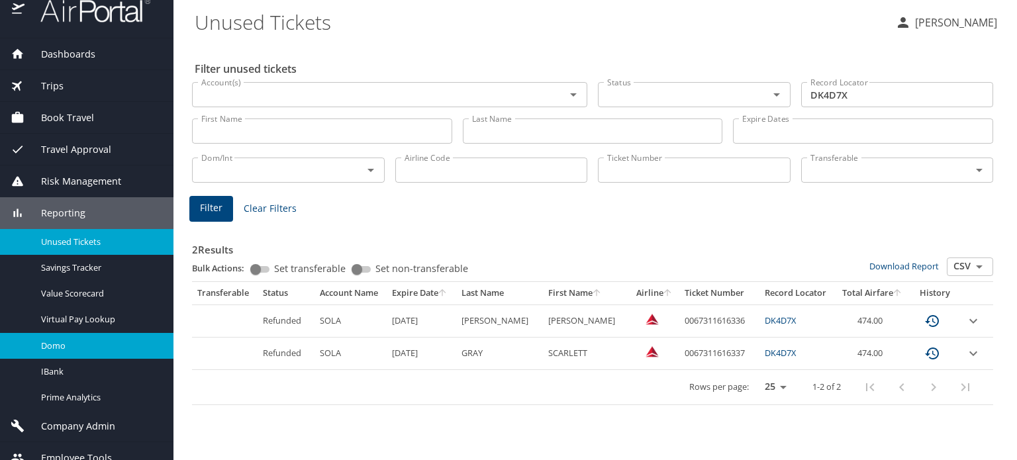
scroll to position [29, 0]
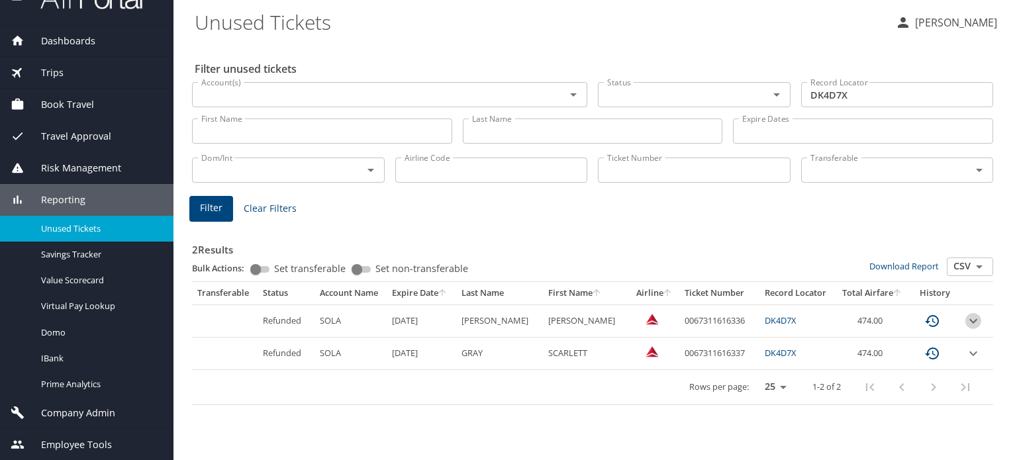
click at [972, 319] on icon "expand row" at bounding box center [973, 321] width 16 height 16
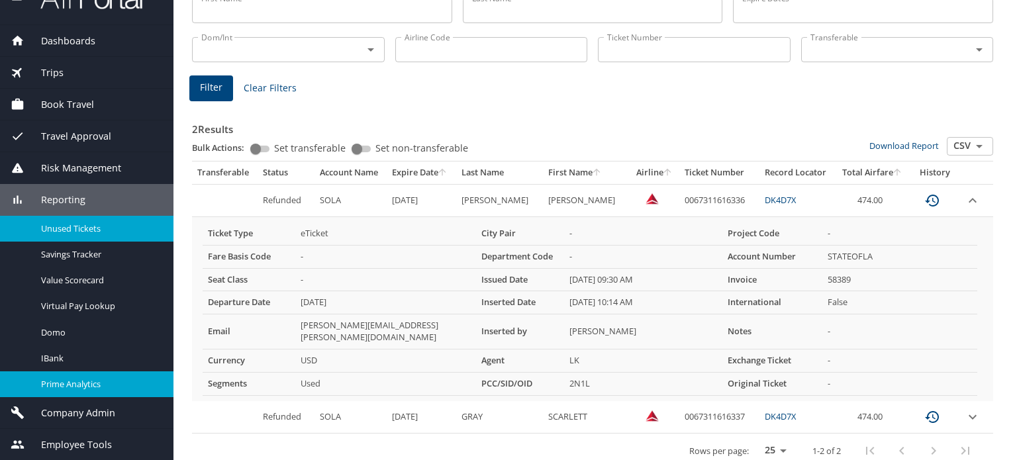
scroll to position [0, 0]
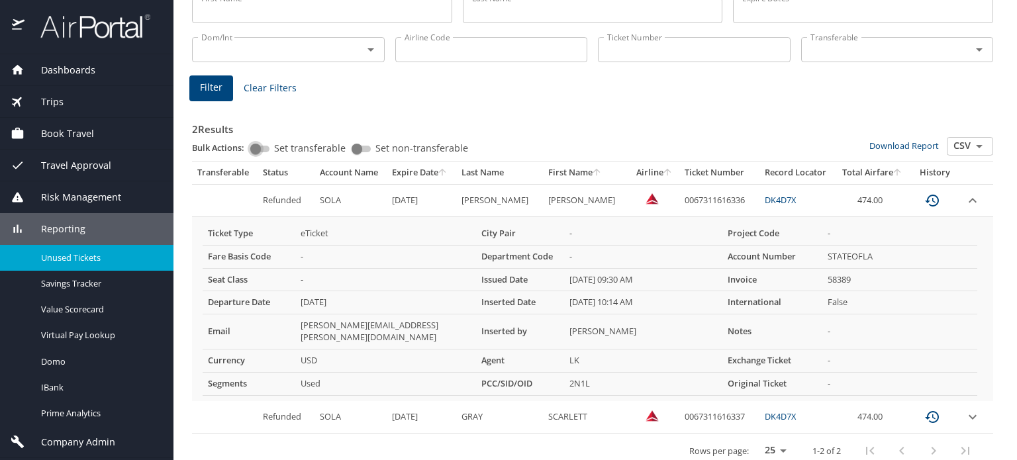
click at [269, 148] on input "Set transferable" at bounding box center [256, 149] width 48 height 16
checkbox input "true"
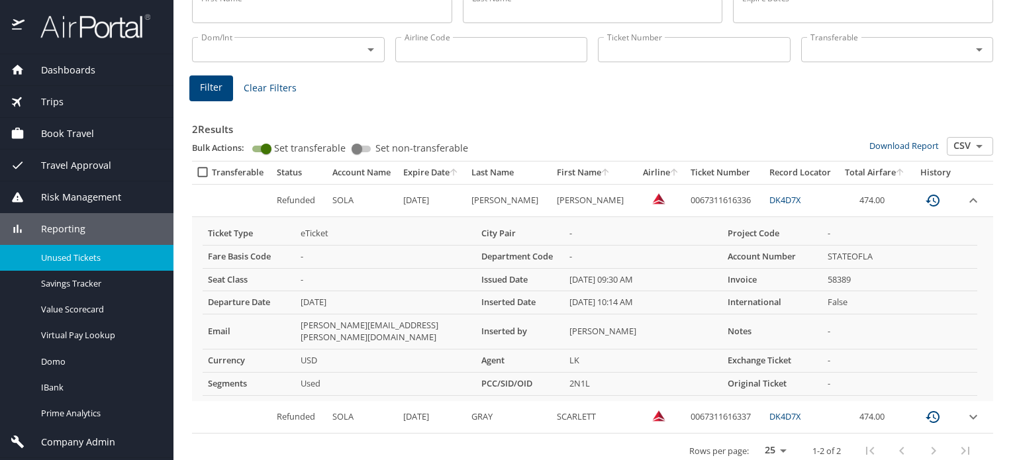
click at [368, 148] on input "Set non-transferable" at bounding box center [357, 149] width 48 height 16
checkbox input "true"
checkbox input "false"
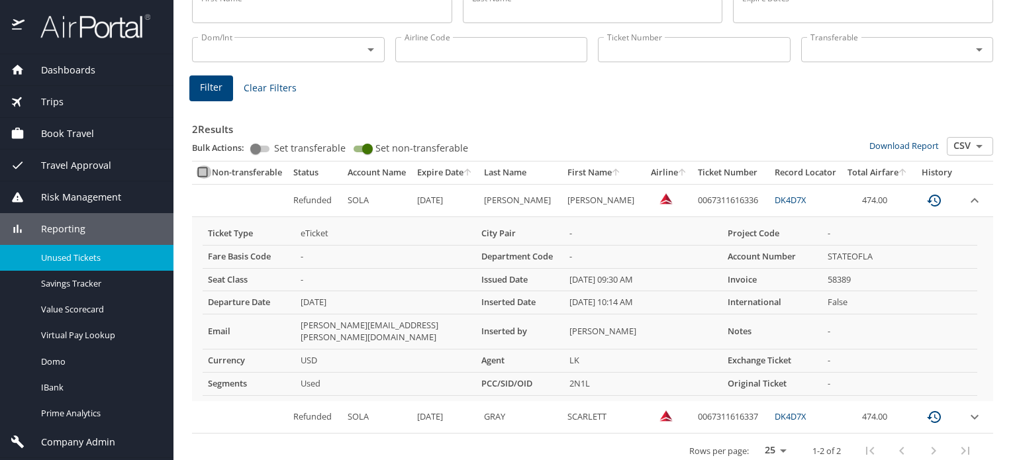
click at [205, 171] on input "select all approval requests" at bounding box center [204, 171] width 16 height 13
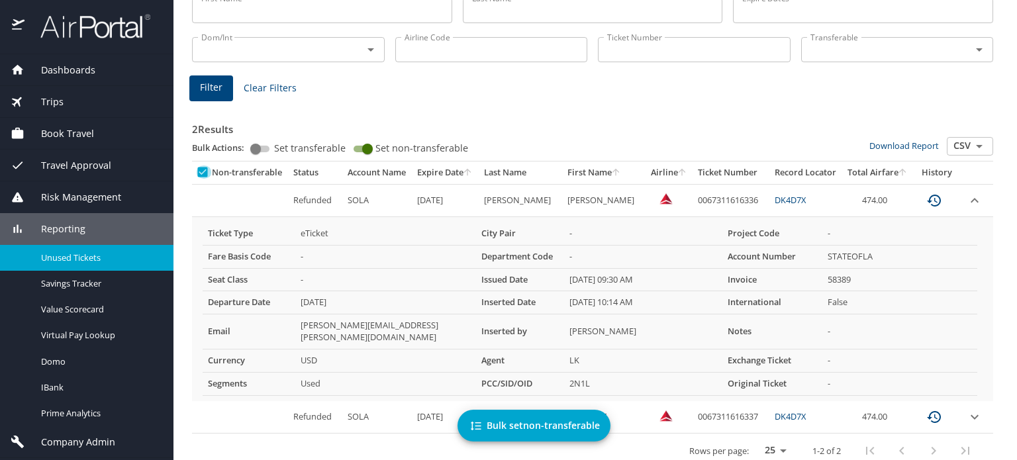
click at [205, 171] on input "select all approval requests" at bounding box center [204, 171] width 16 height 13
checkbox input "false"
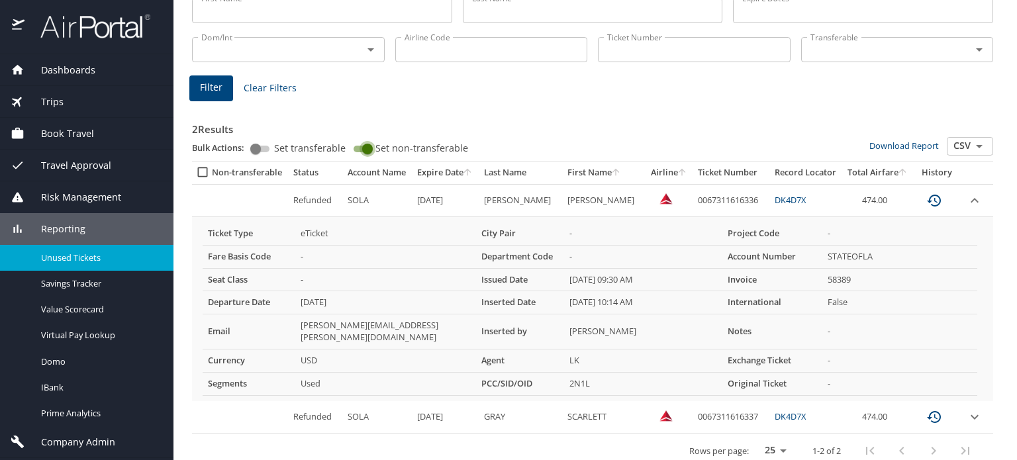
click at [355, 145] on input "Set non-transferable" at bounding box center [367, 149] width 48 height 16
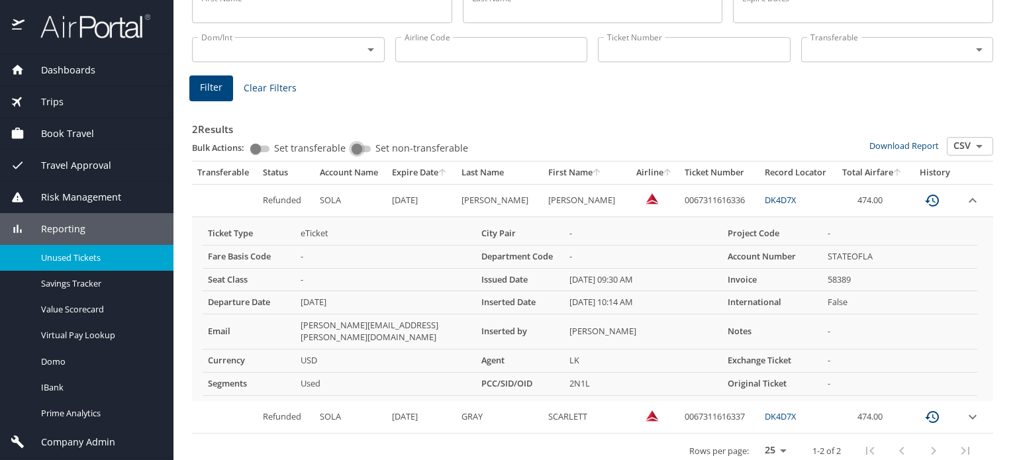
click at [369, 148] on input "Set non-transferable" at bounding box center [357, 149] width 48 height 16
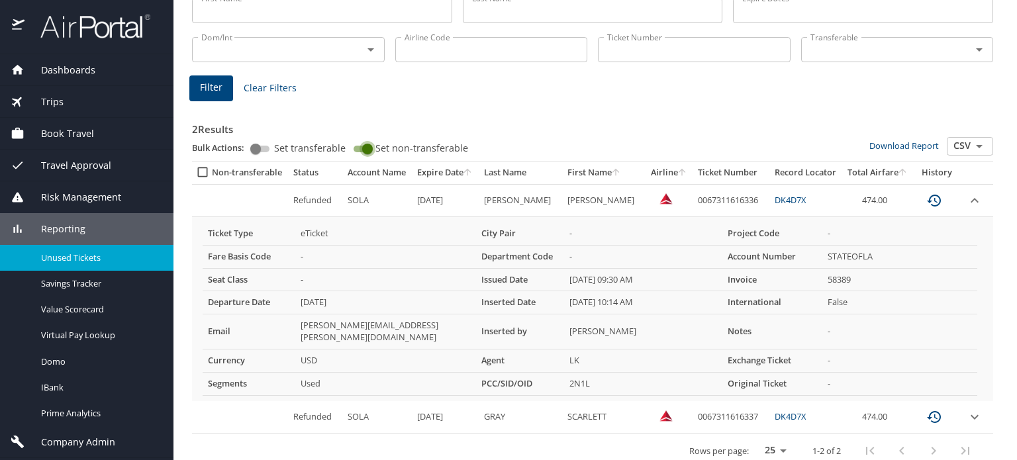
click at [355, 148] on input "Set non-transferable" at bounding box center [367, 149] width 48 height 16
checkbox input "false"
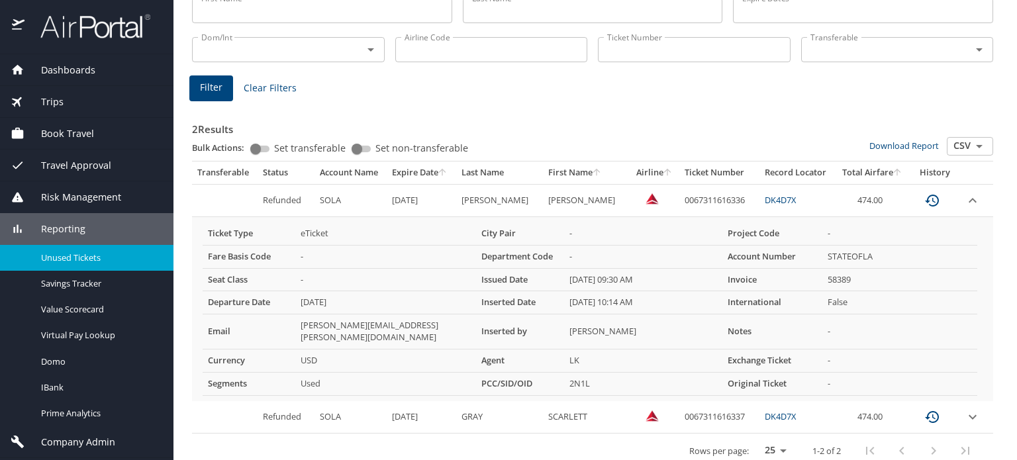
click at [269, 146] on input "Set transferable" at bounding box center [256, 149] width 48 height 16
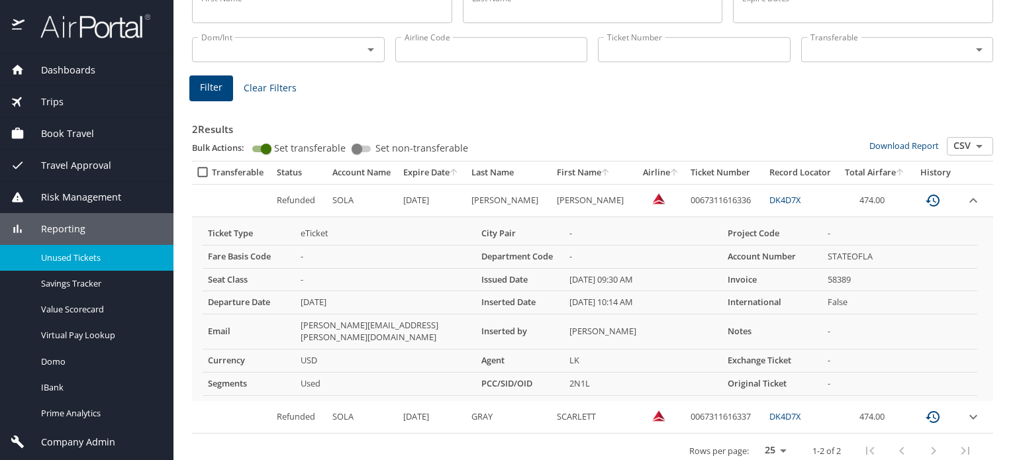
click at [255, 148] on input "Set transferable" at bounding box center [266, 149] width 48 height 16
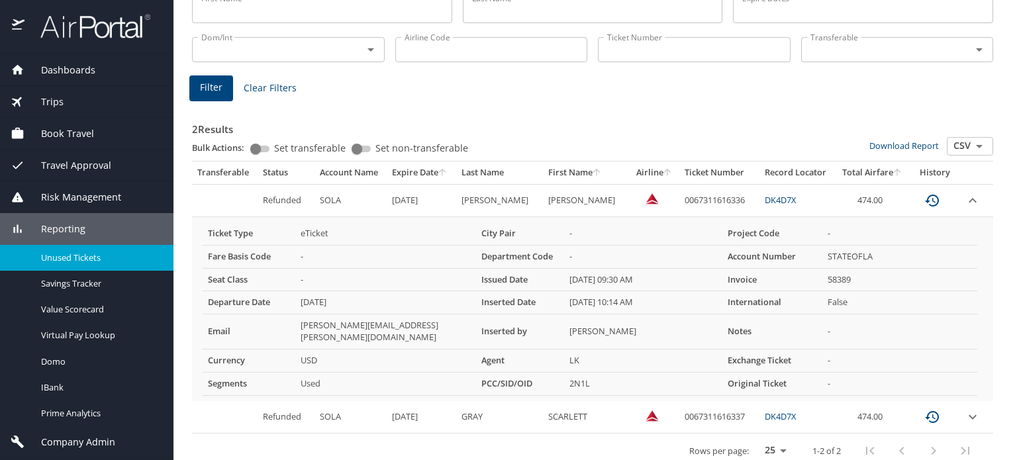
click at [267, 145] on input "Set transferable" at bounding box center [256, 149] width 48 height 16
checkbox input "true"
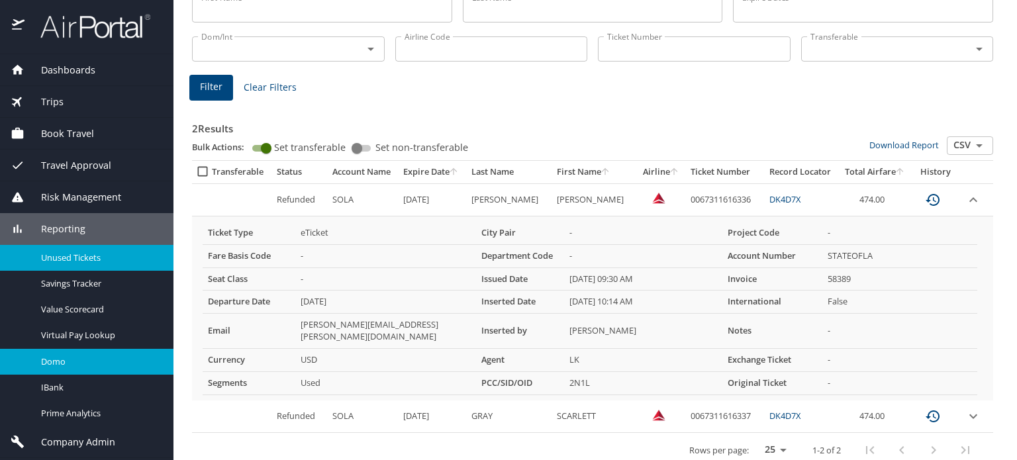
scroll to position [29, 0]
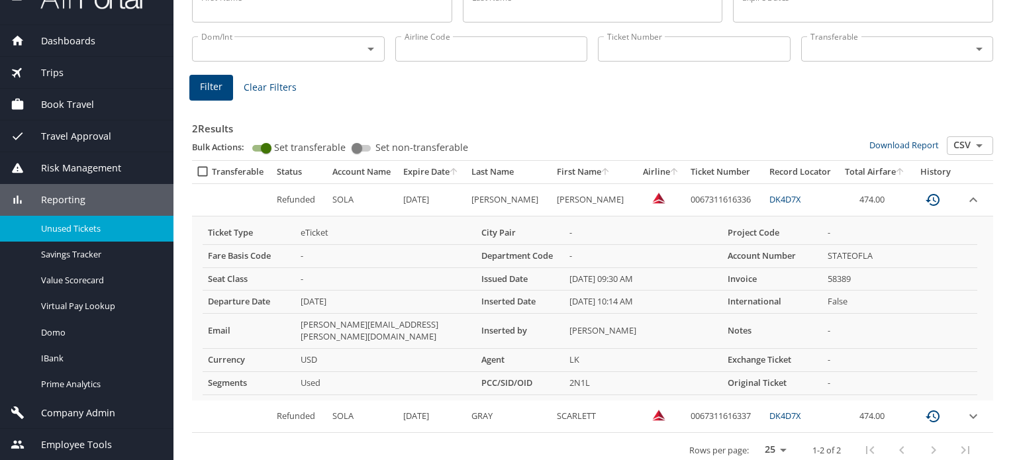
click at [82, 438] on span "Employee Tools" at bounding box center [67, 444] width 87 height 15
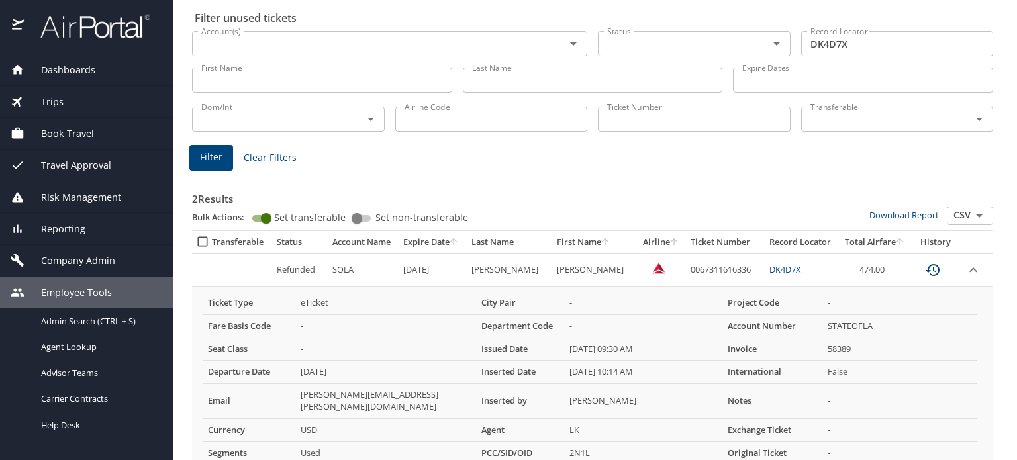
scroll to position [0, 0]
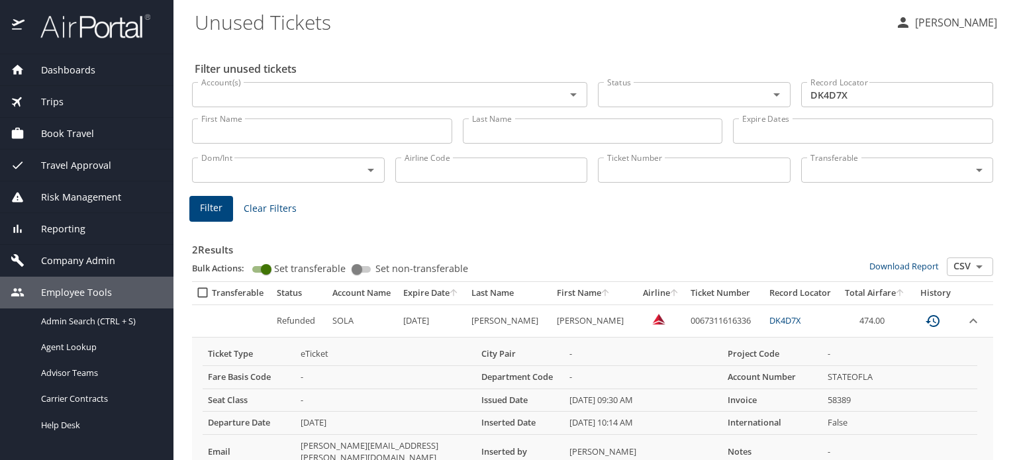
click at [641, 171] on input "Ticket Number" at bounding box center [694, 170] width 193 height 25
paste input "0060270021578"
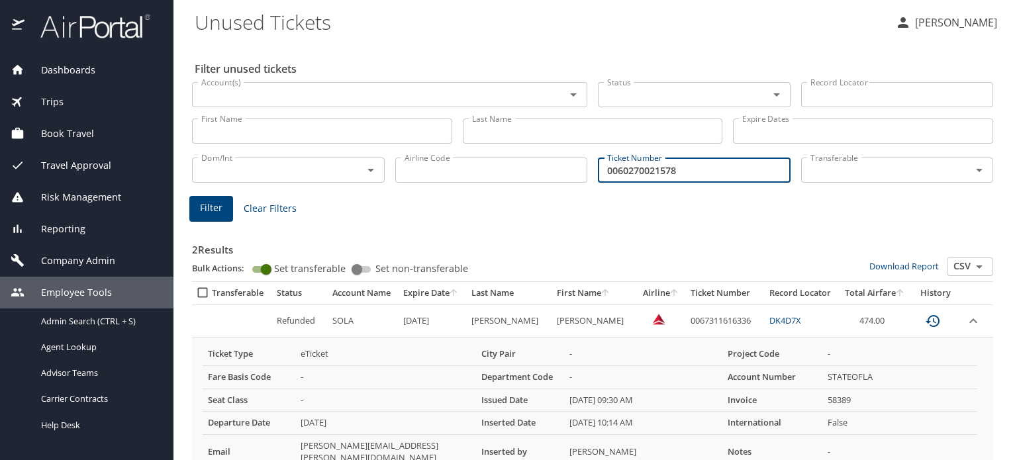
type input "0060270021578"
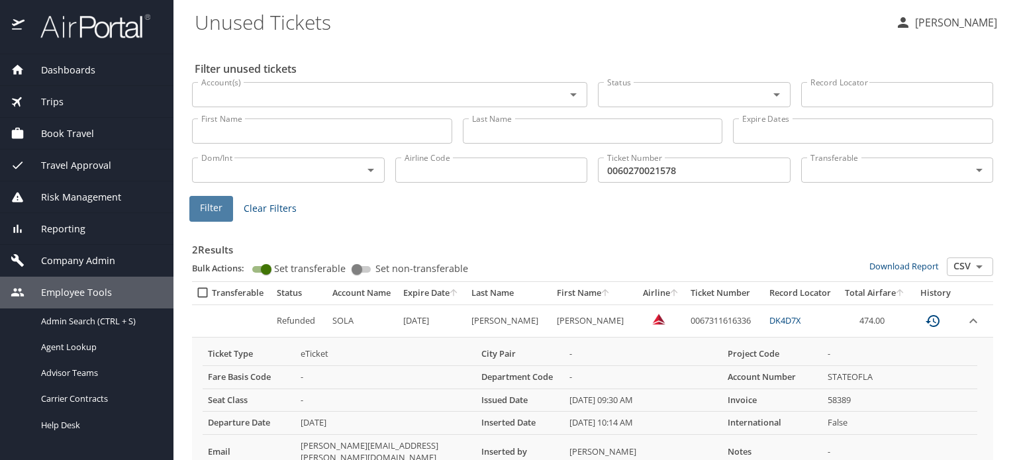
click at [215, 211] on span "Filter" at bounding box center [211, 208] width 23 height 17
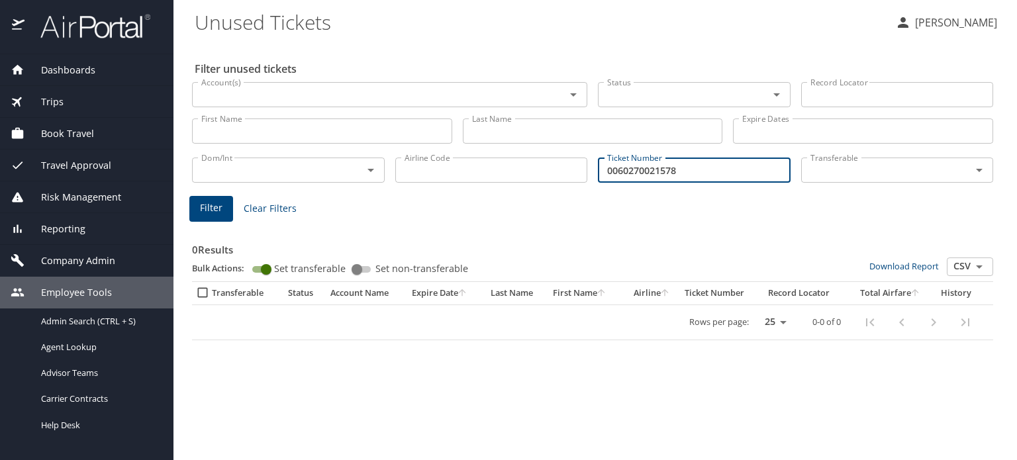
drag, startPoint x: 686, startPoint y: 168, endPoint x: 585, endPoint y: 169, distance: 100.6
click at [585, 169] on div "Dom/Int Dom/Int Airline Code Airline Code Ticket Number 0060270021578 Ticket Nu…" at bounding box center [592, 169] width 811 height 44
click at [49, 97] on span "Trips" at bounding box center [43, 102] width 39 height 15
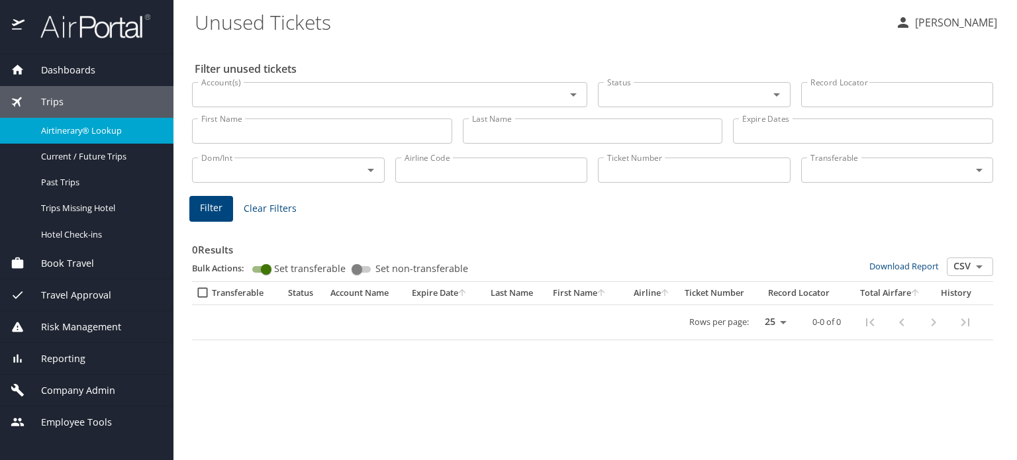
click at [86, 127] on span "Airtinerary® Lookup" at bounding box center [99, 130] width 116 height 13
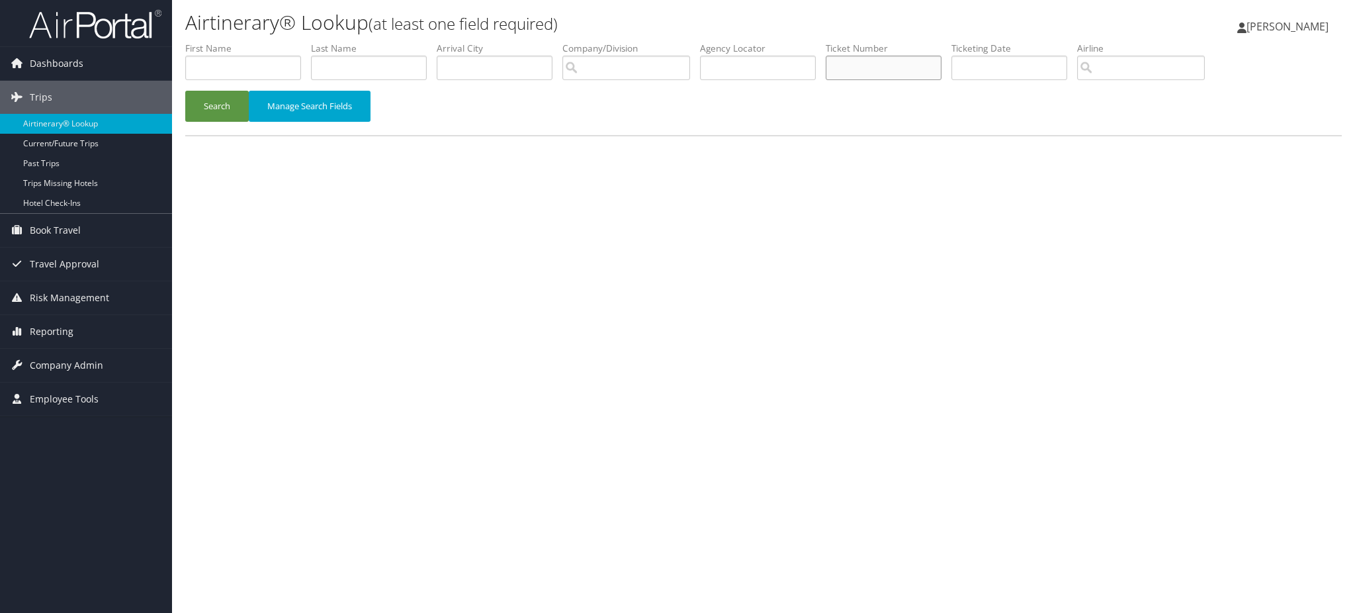
click at [882, 71] on input "text" at bounding box center [884, 68] width 116 height 24
paste input "0060270021578"
type input "0060270021578"
click at [212, 103] on button "Search" at bounding box center [217, 106] width 64 height 31
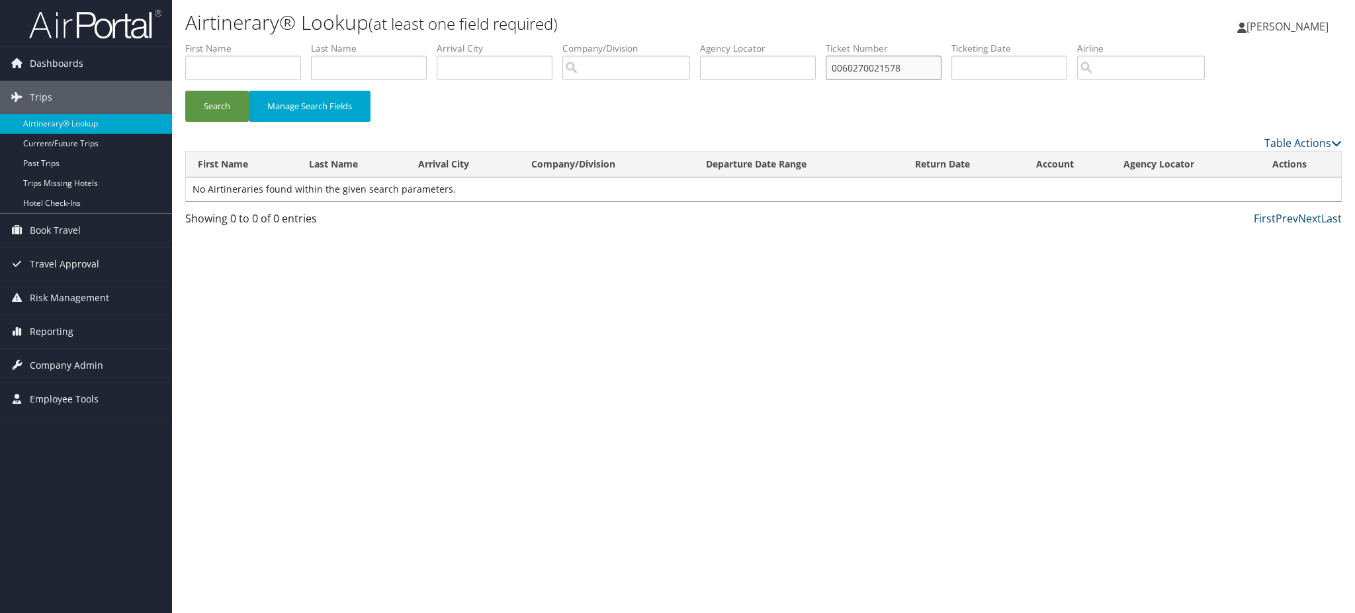
drag, startPoint x: 935, startPoint y: 69, endPoint x: 727, endPoint y: 75, distance: 207.9
click at [727, 42] on ul "First Name Last Name Departure City Arrival City Company/Division Airport/City …" at bounding box center [763, 42] width 1157 height 0
click at [727, 75] on input "text" at bounding box center [758, 68] width 116 height 24
paste input "DK4D7X"
type input "DK4D7X"
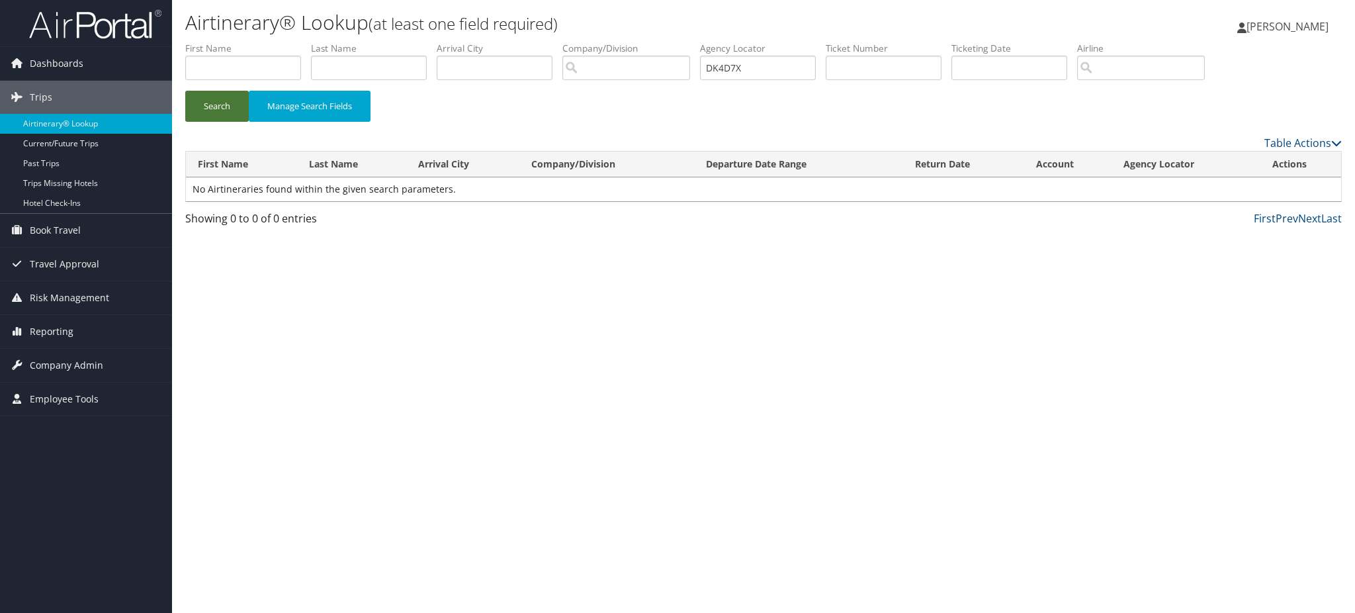
click at [219, 106] on button "Search" at bounding box center [217, 106] width 64 height 31
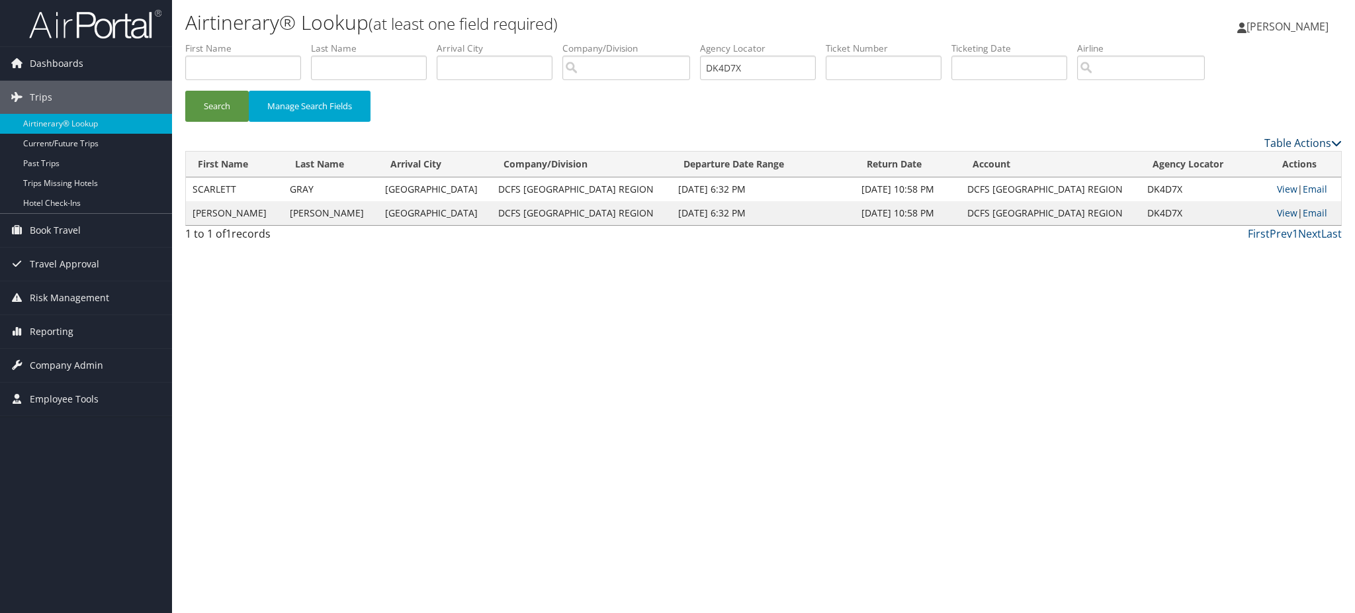
click at [1338, 138] on icon at bounding box center [1337, 143] width 11 height 11
click at [1181, 117] on div at bounding box center [677, 306] width 1355 height 613
click at [1333, 138] on icon at bounding box center [1337, 143] width 11 height 11
click at [263, 195] on div at bounding box center [677, 306] width 1355 height 613
click at [1277, 187] on link "View" at bounding box center [1287, 189] width 21 height 13
